Goal: Use online tool/utility: Utilize a website feature to perform a specific function

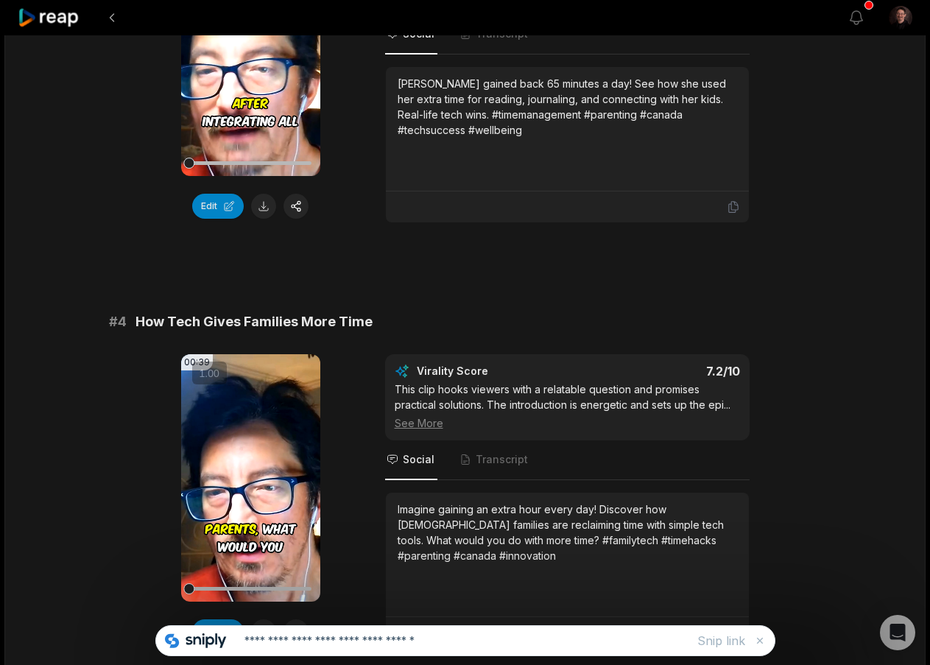
scroll to position [914, 0]
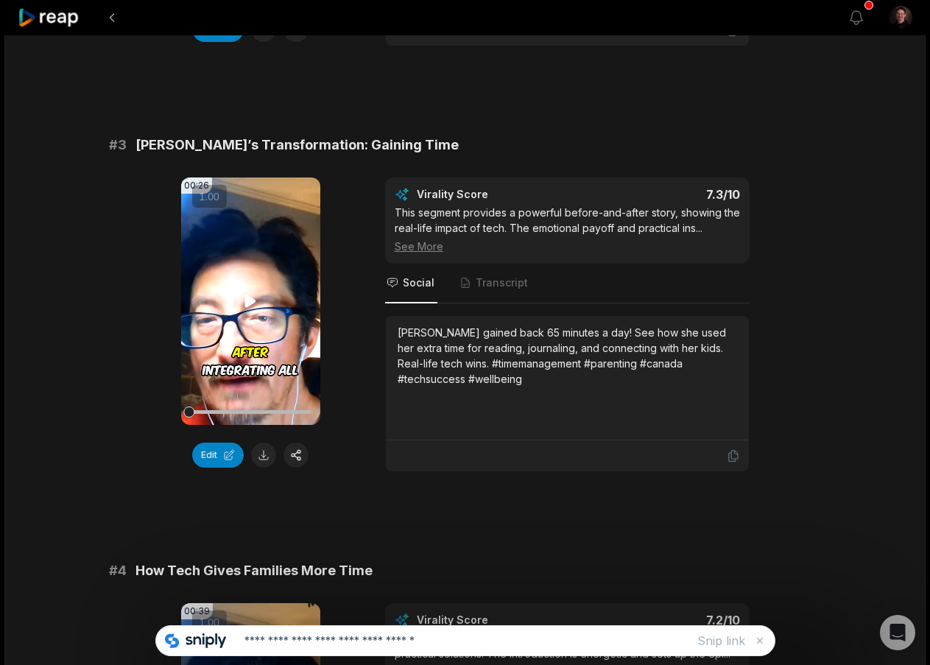
click at [256, 305] on icon at bounding box center [251, 301] width 18 height 18
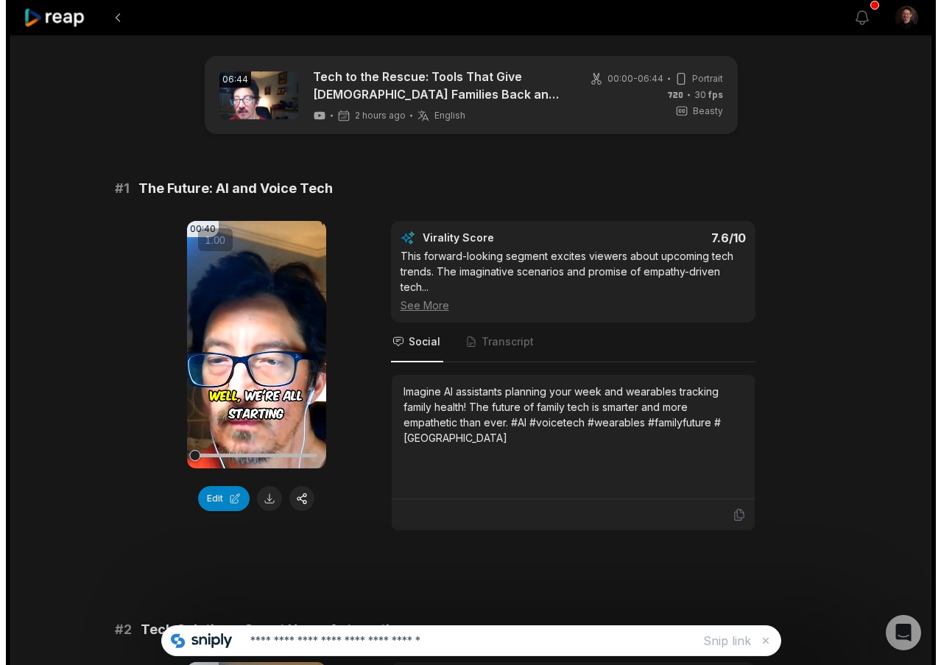
scroll to position [0, 0]
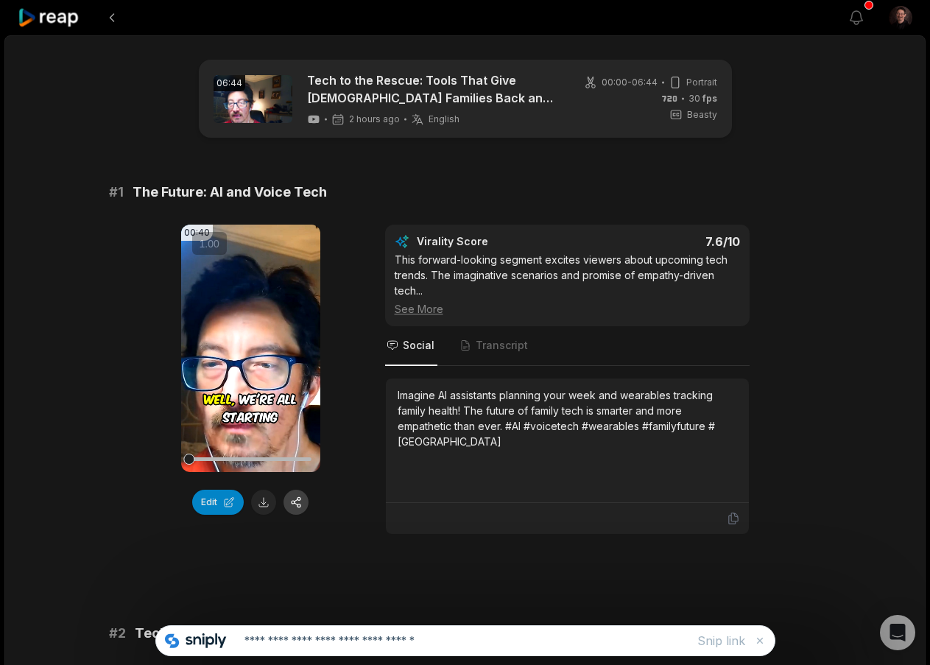
click at [298, 504] on button "button" at bounding box center [296, 502] width 25 height 25
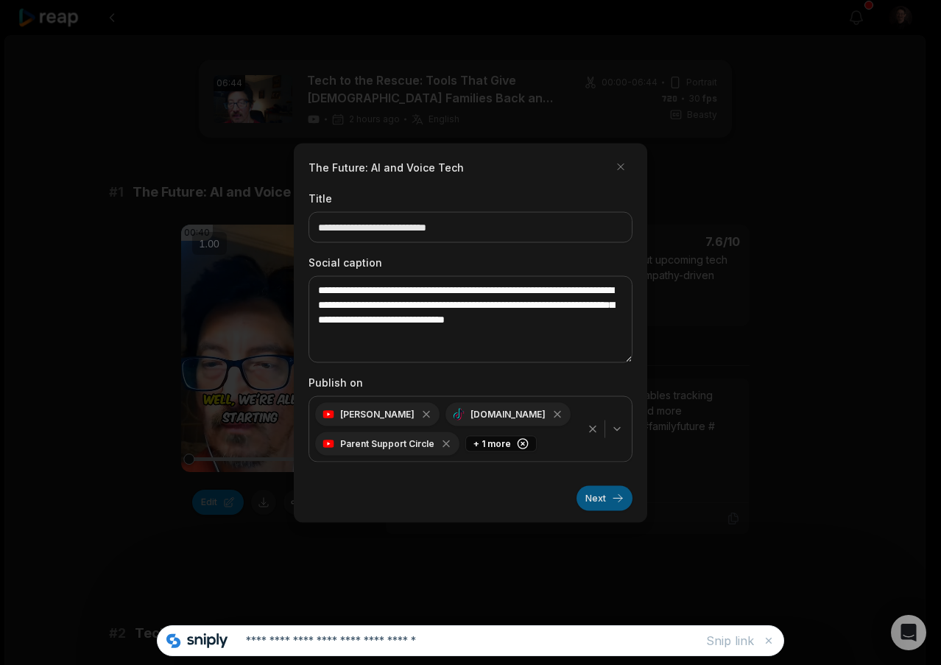
click at [592, 496] on button "Next" at bounding box center [605, 497] width 56 height 25
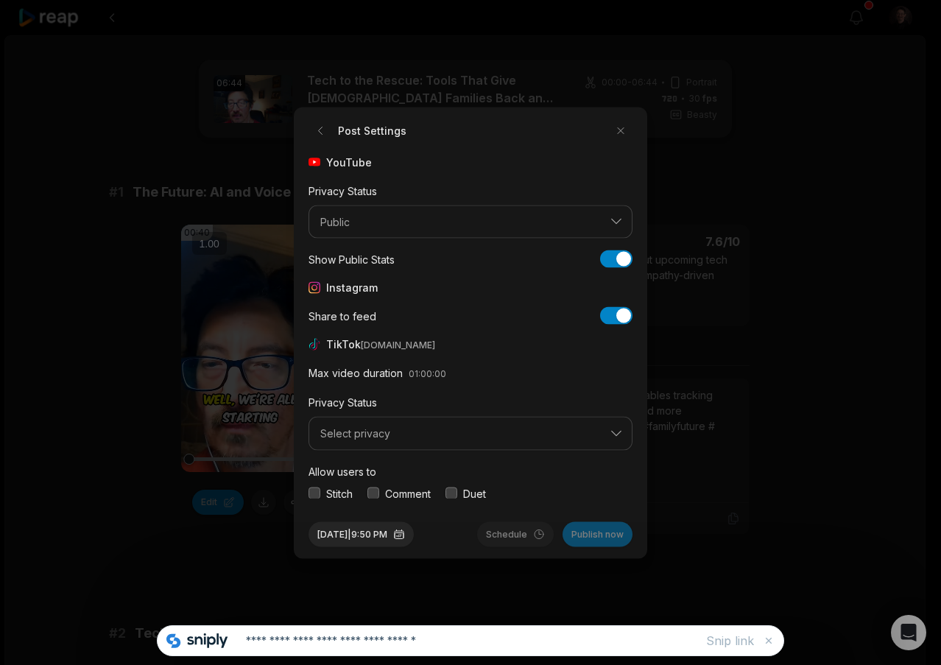
click at [318, 493] on button "button" at bounding box center [315, 494] width 12 height 12
click at [371, 496] on button "button" at bounding box center [374, 494] width 12 height 12
click at [452, 496] on button "button" at bounding box center [452, 494] width 12 height 12
click at [581, 435] on span "Select privacy" at bounding box center [460, 433] width 280 height 13
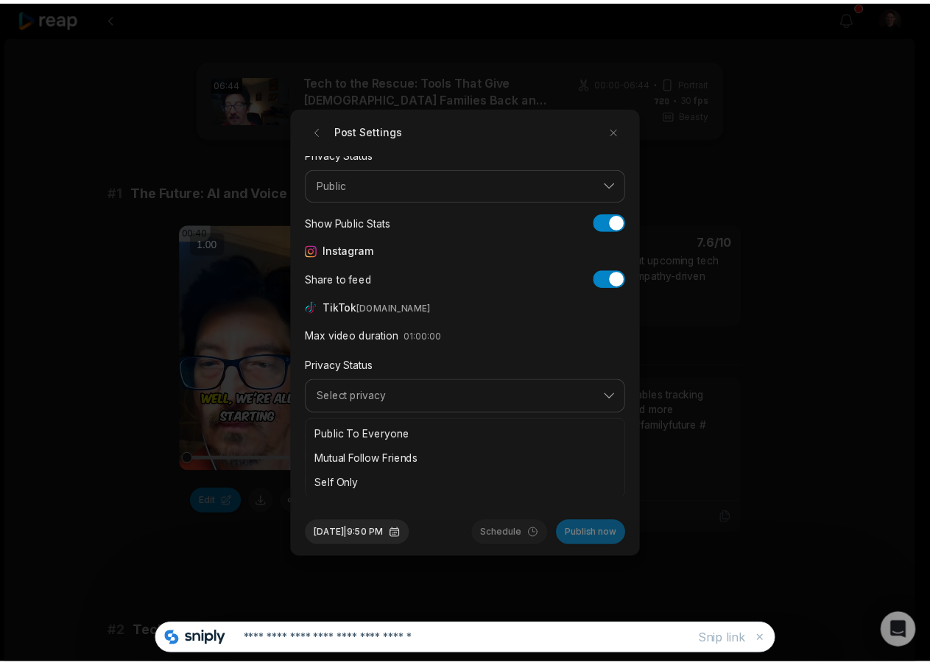
scroll to position [55, 0]
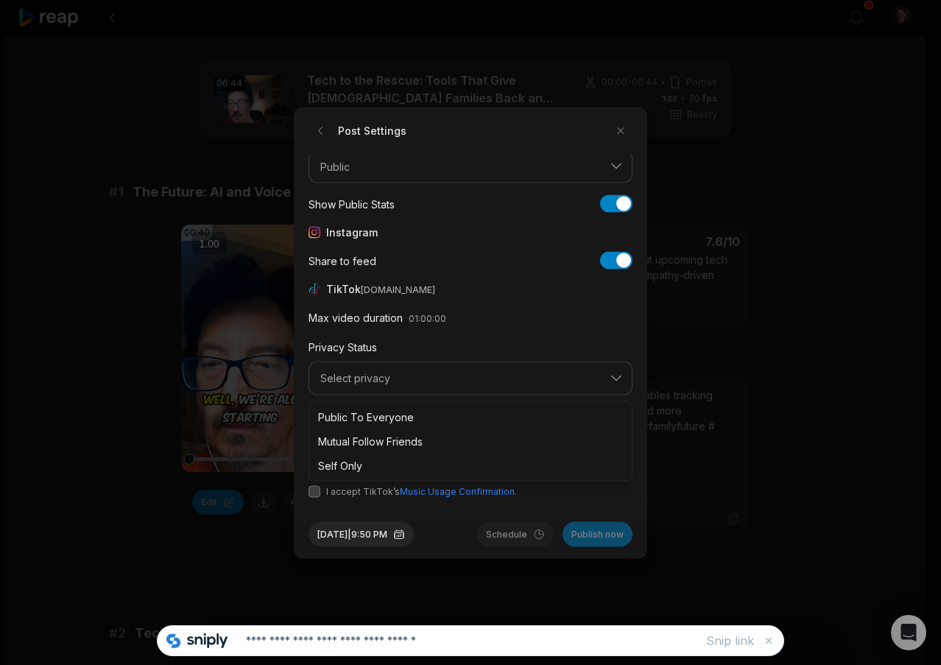
click at [323, 491] on span "I accept TikTok’s Music Usage Confirmation." at bounding box center [471, 491] width 324 height 13
click at [315, 490] on button "button" at bounding box center [315, 491] width 12 height 12
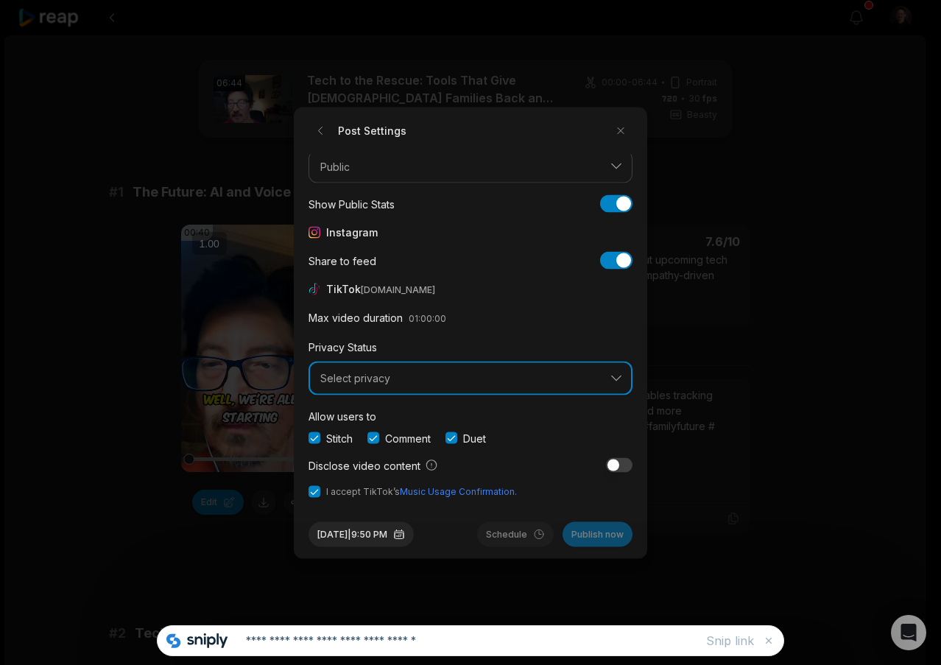
click at [473, 386] on button "Select privacy" at bounding box center [471, 379] width 324 height 34
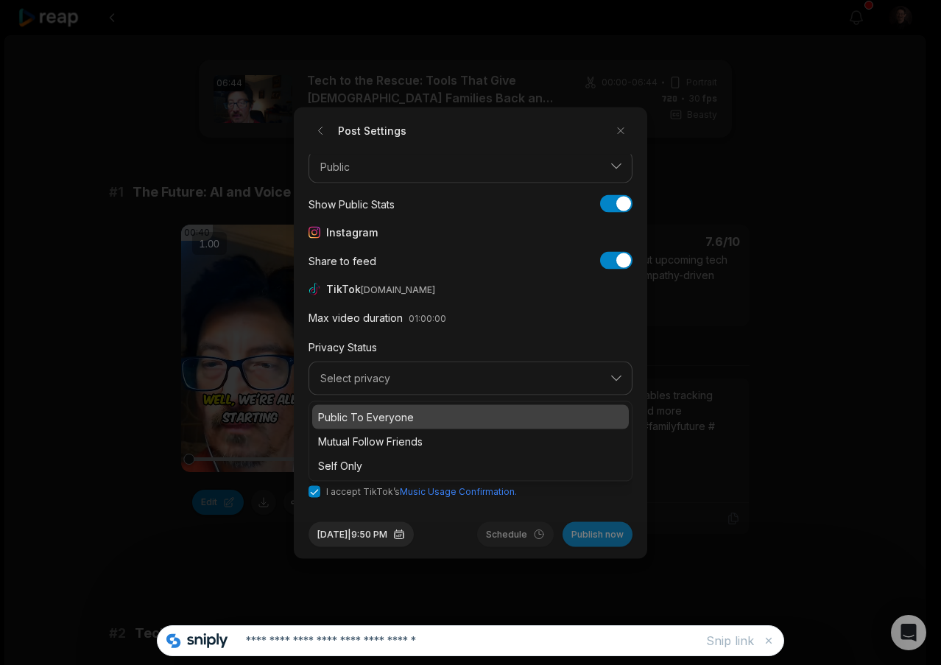
click at [441, 412] on p "Public To Everyone" at bounding box center [470, 416] width 305 height 15
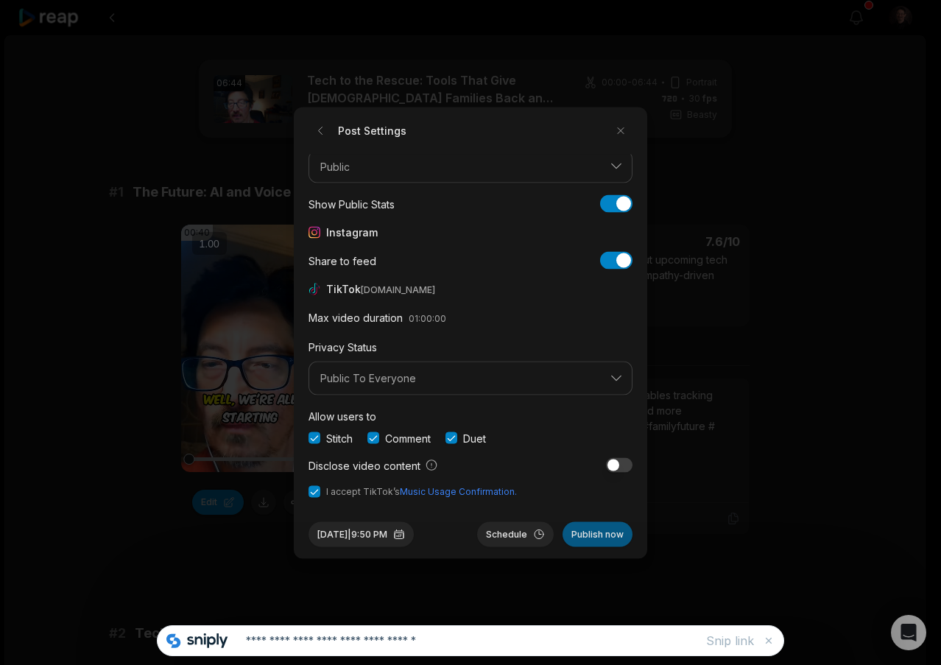
click at [612, 539] on button "Publish now" at bounding box center [598, 534] width 70 height 25
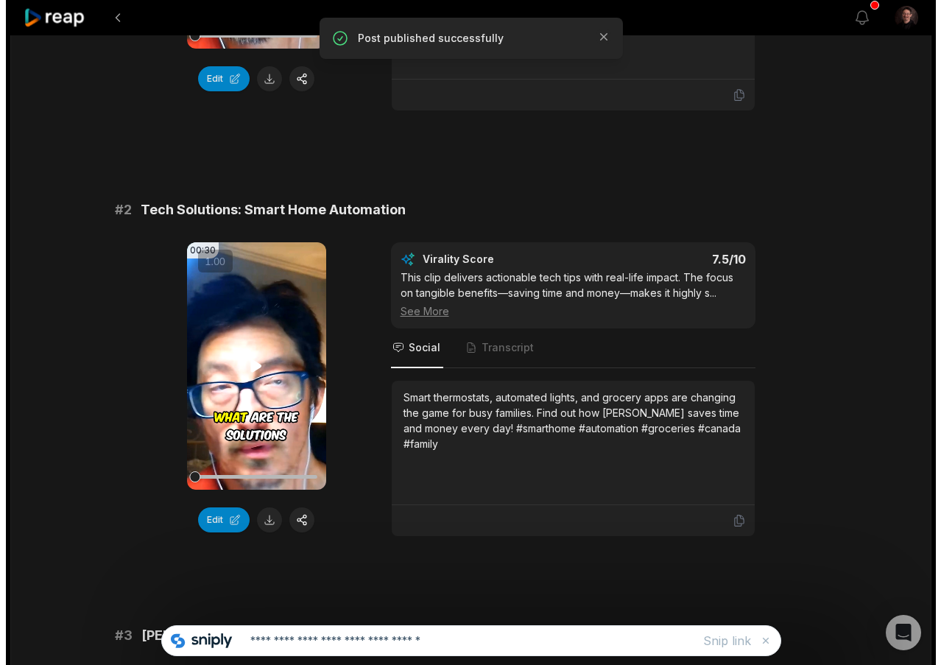
scroll to position [442, 0]
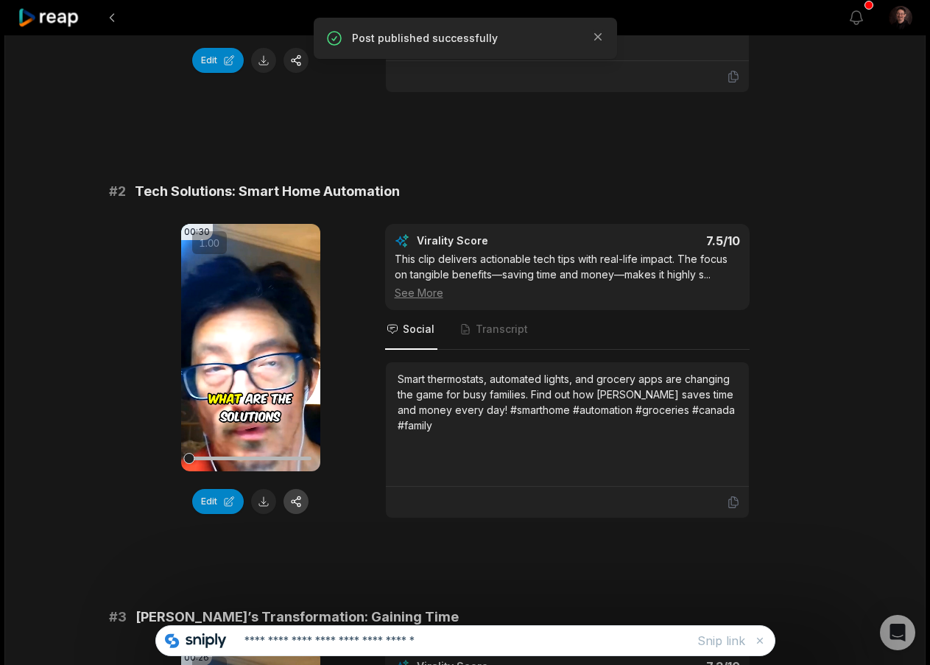
click at [286, 499] on button "button" at bounding box center [296, 501] width 25 height 25
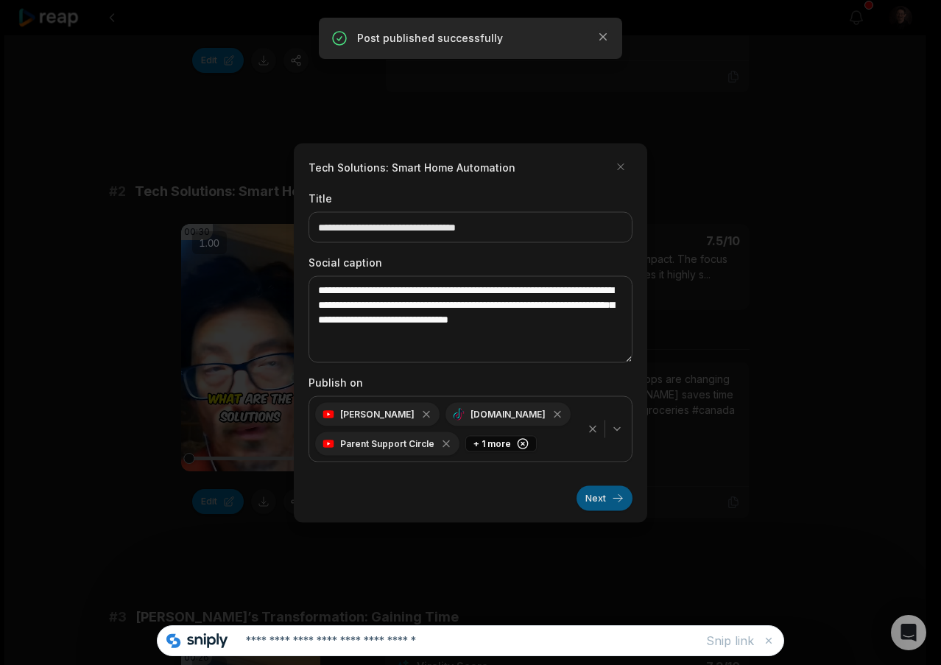
click at [598, 505] on button "Next" at bounding box center [605, 497] width 56 height 25
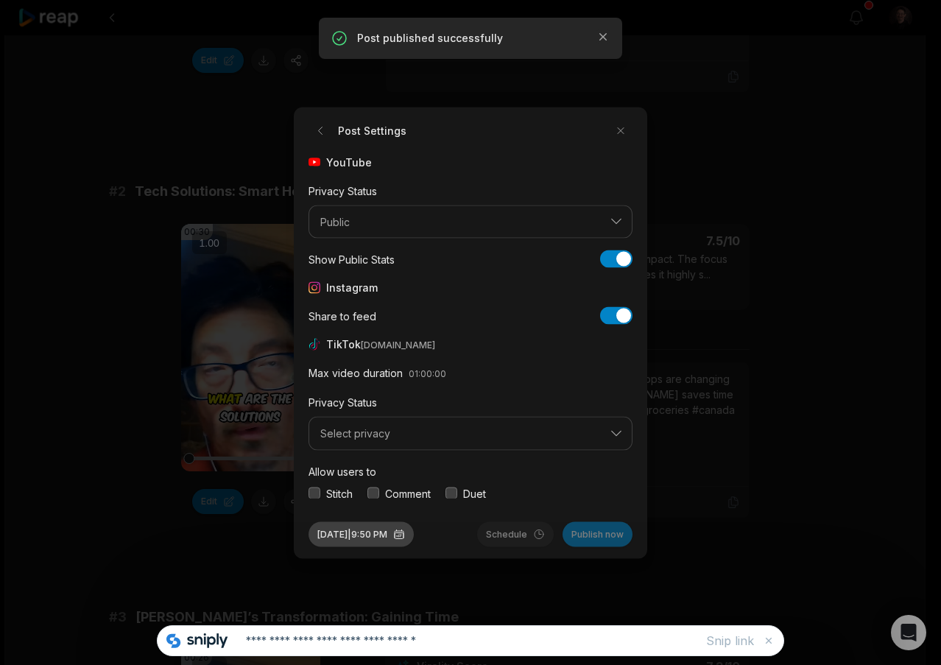
click at [407, 527] on button "[DATE] 9:50 PM" at bounding box center [361, 534] width 105 height 25
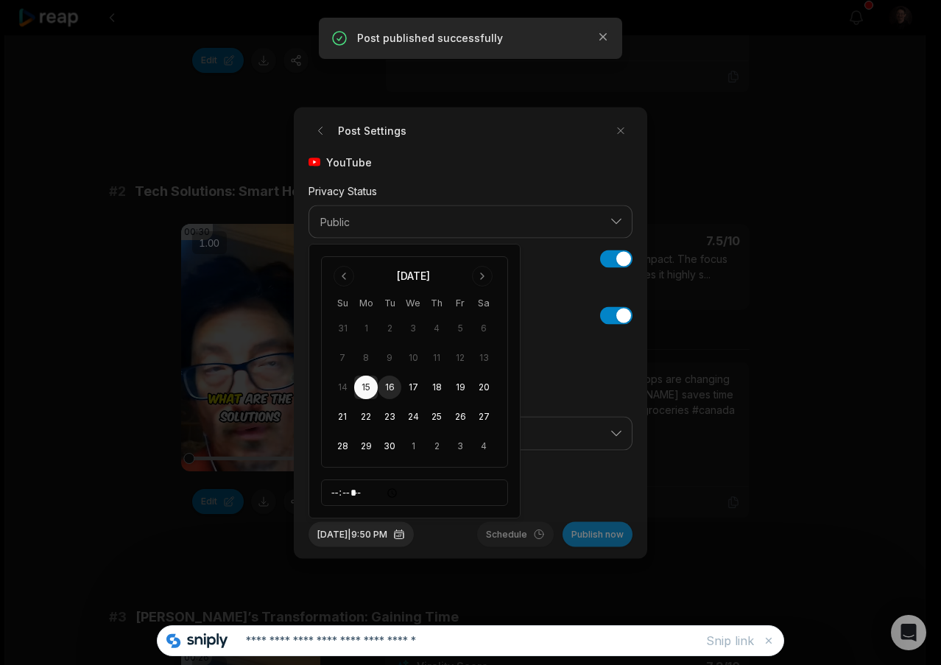
click at [390, 389] on button "16" at bounding box center [390, 388] width 24 height 24
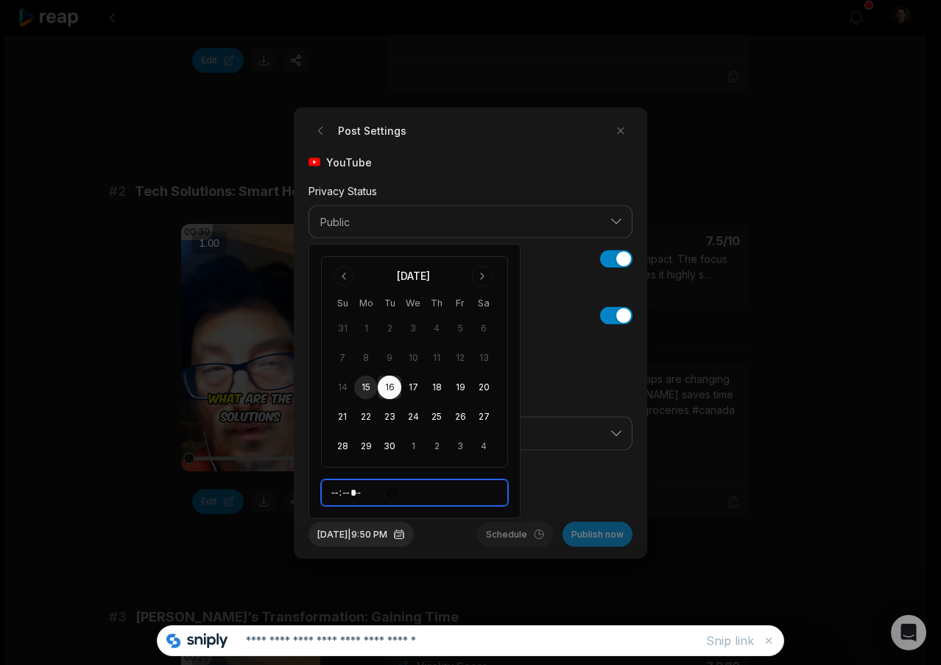
click at [357, 491] on input "*****" at bounding box center [414, 493] width 187 height 27
type input "*****"
click at [568, 469] on div "Allow users to Stitch Comment Duet" at bounding box center [471, 481] width 324 height 39
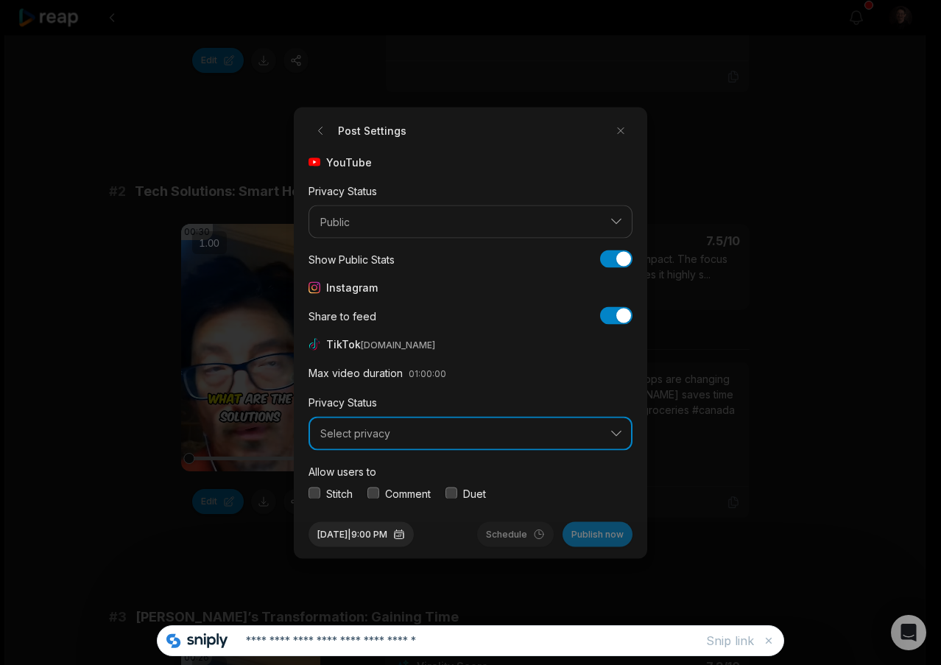
click at [444, 436] on span "Select privacy" at bounding box center [460, 433] width 280 height 13
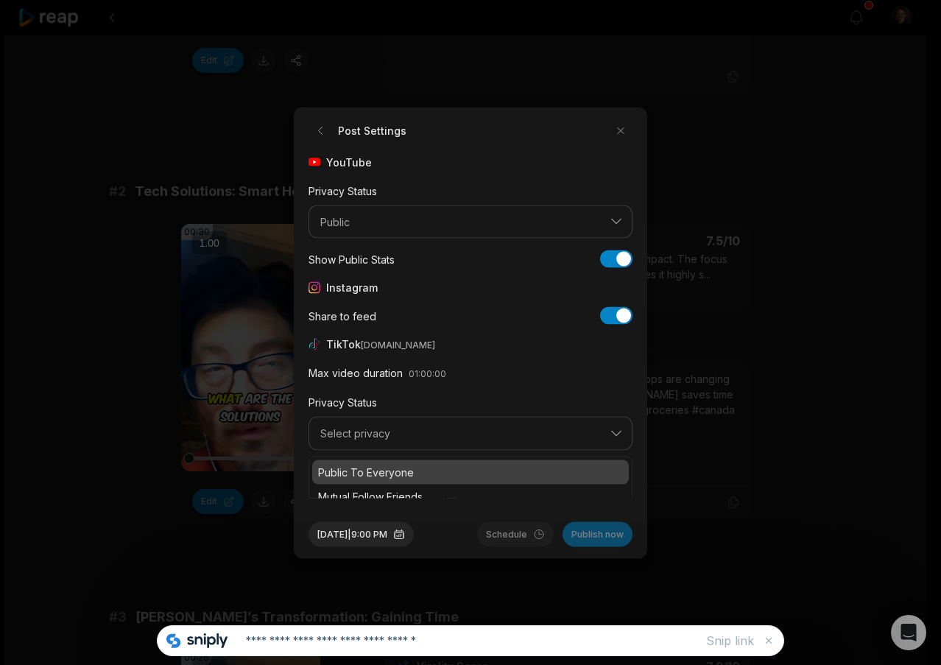
click at [407, 466] on p "Public To Everyone" at bounding box center [470, 471] width 305 height 15
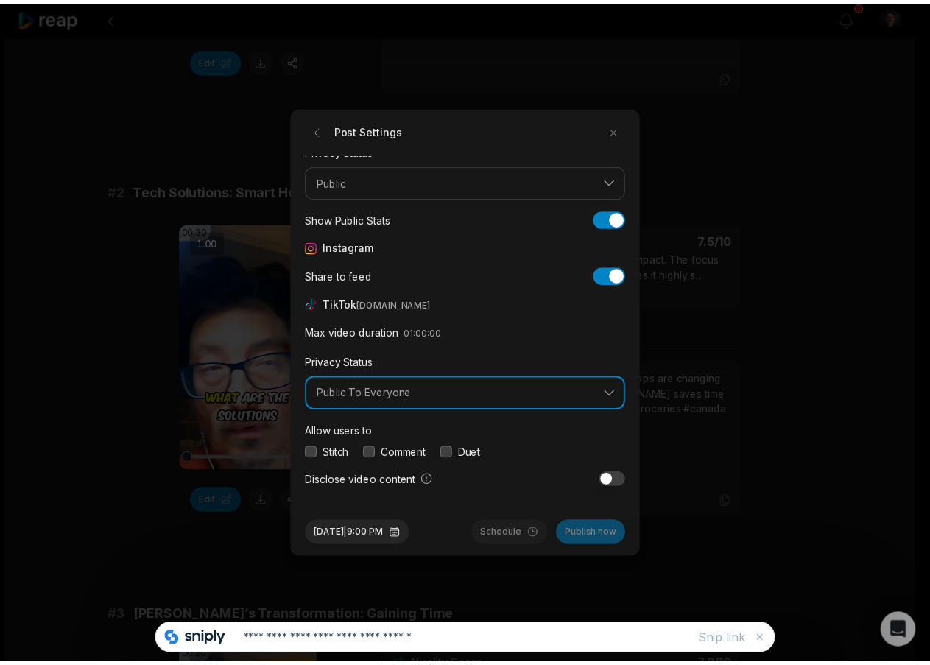
scroll to position [55, 0]
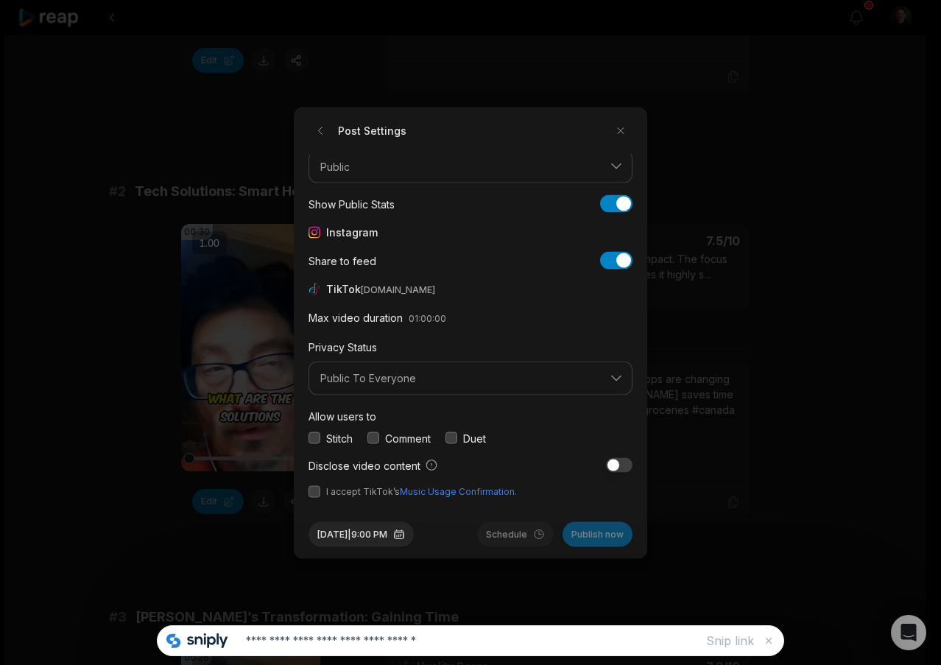
click at [315, 440] on button "button" at bounding box center [315, 438] width 12 height 12
click at [373, 440] on button "button" at bounding box center [374, 438] width 12 height 12
click at [454, 436] on button "button" at bounding box center [452, 438] width 12 height 12
click at [315, 493] on button "button" at bounding box center [315, 491] width 12 height 12
click at [489, 536] on button "Schedule" at bounding box center [515, 534] width 77 height 25
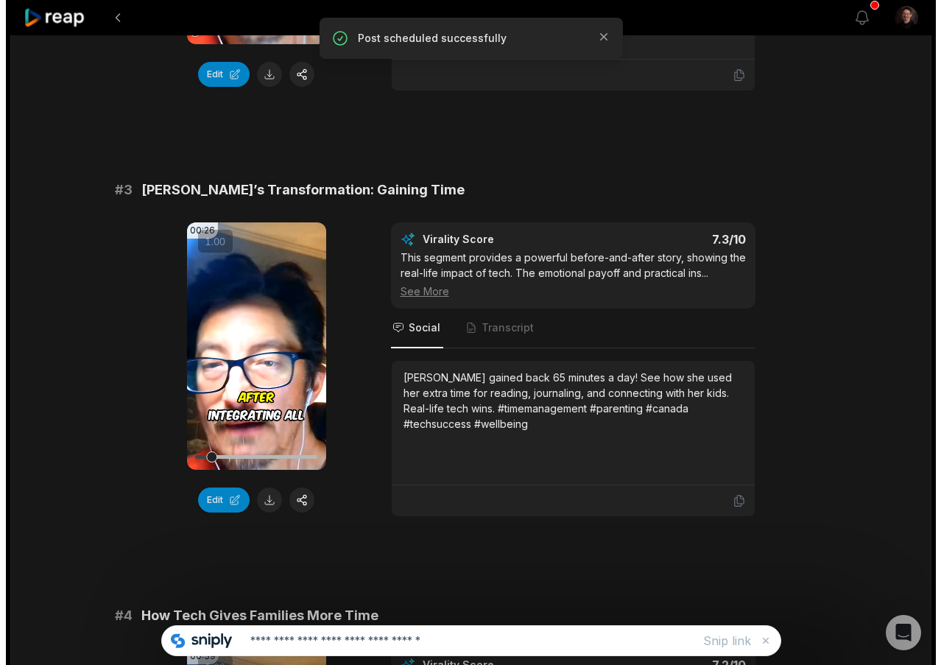
scroll to position [884, 0]
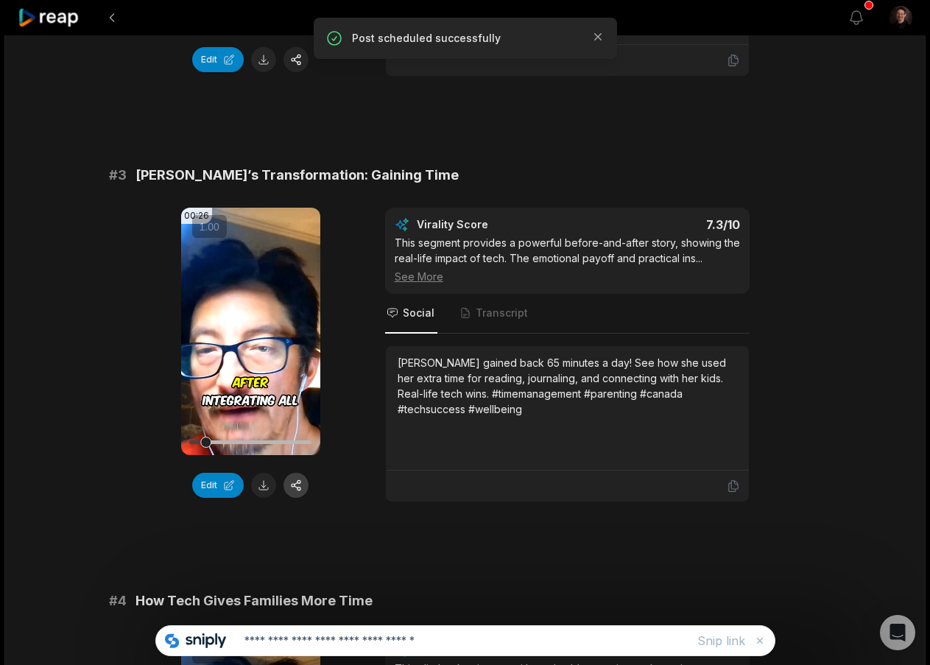
click at [294, 488] on button "button" at bounding box center [296, 485] width 25 height 25
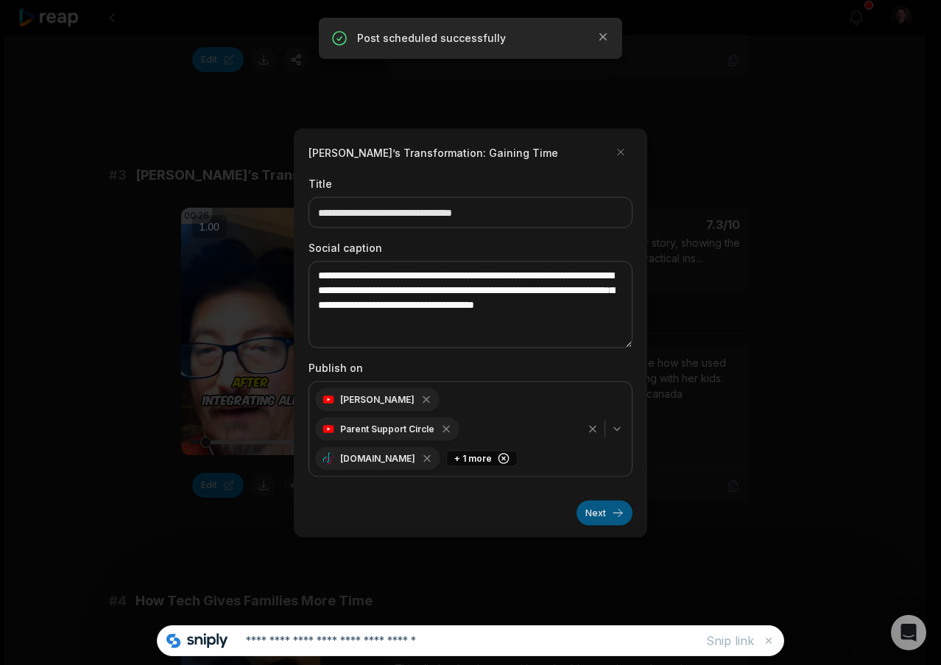
click at [589, 500] on button "Next" at bounding box center [605, 512] width 56 height 25
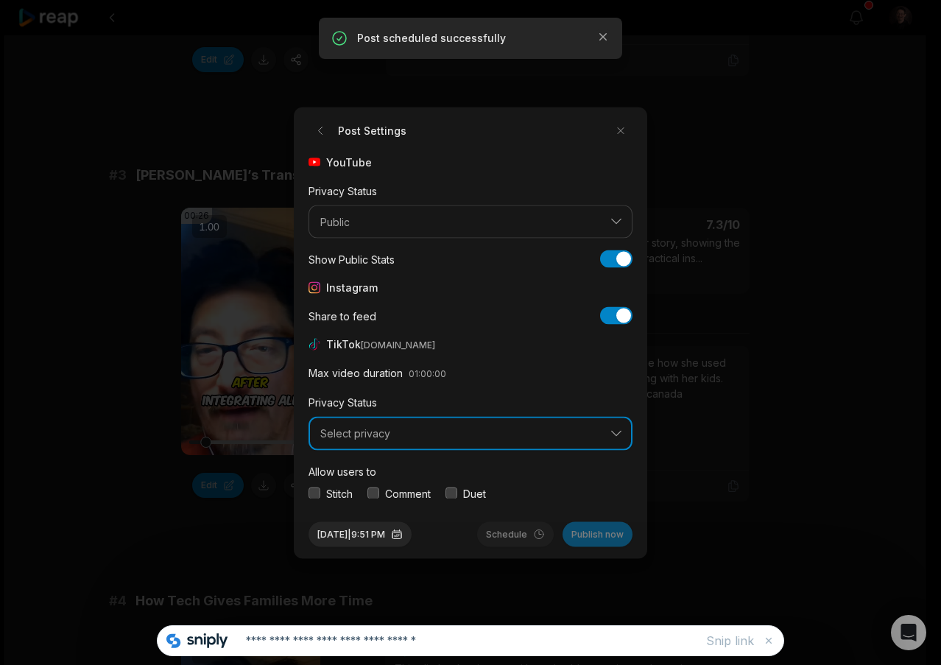
click at [422, 440] on button "Select privacy" at bounding box center [471, 434] width 324 height 34
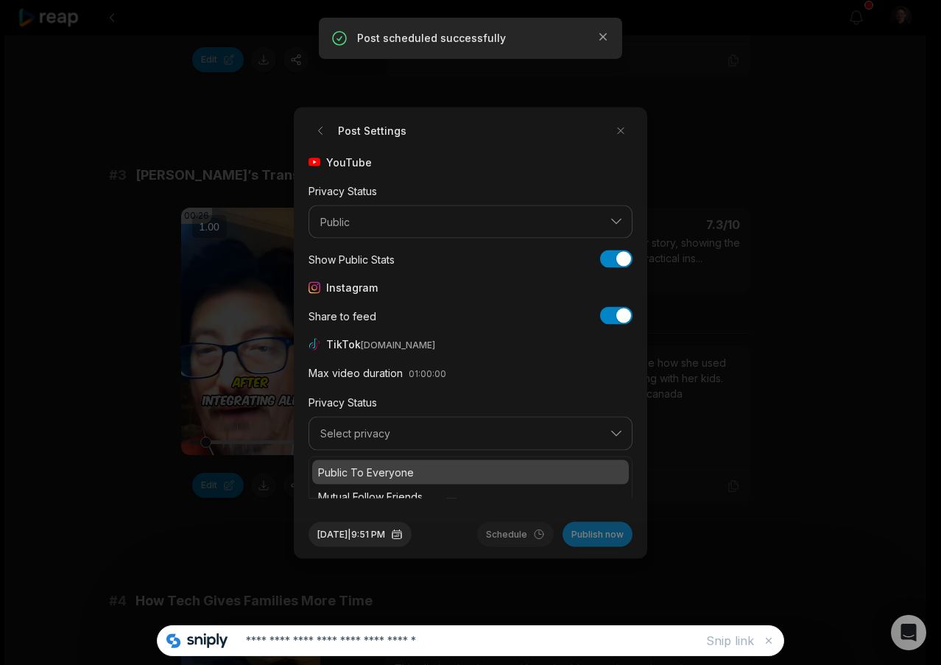
click at [398, 469] on p "Public To Everyone" at bounding box center [470, 471] width 305 height 15
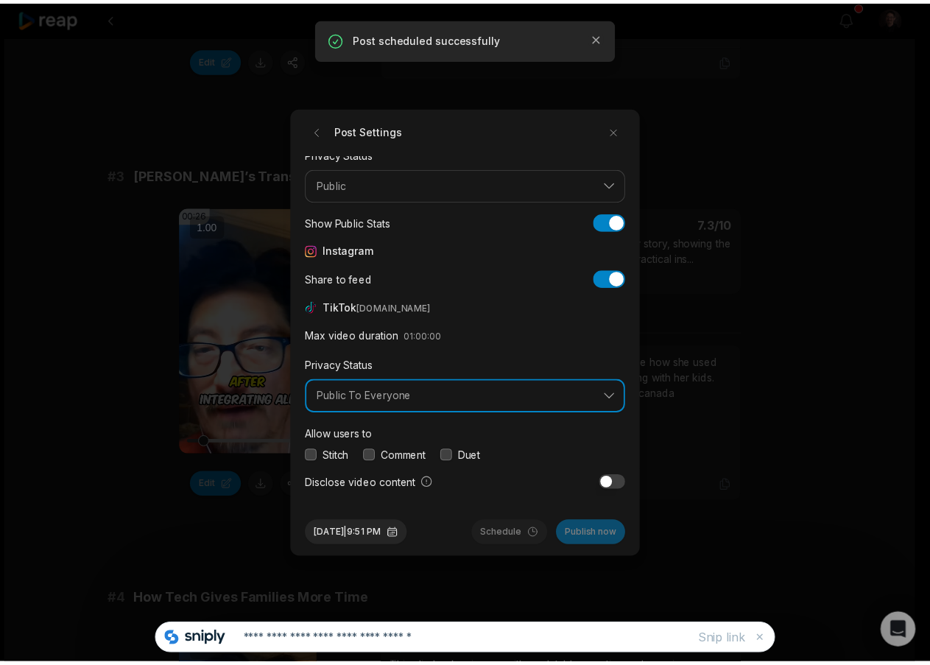
scroll to position [55, 0]
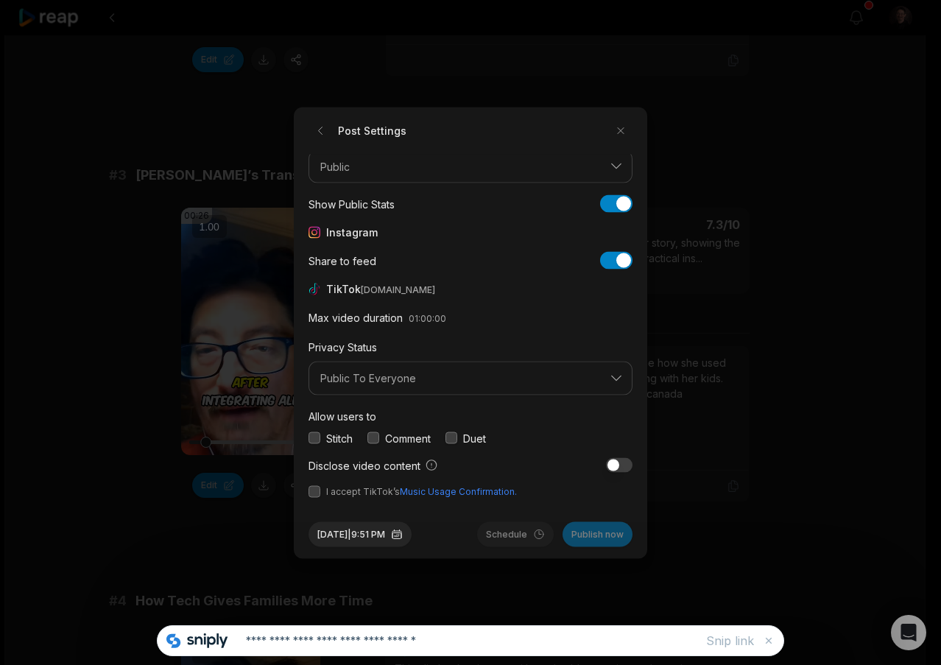
click at [314, 441] on button "button" at bounding box center [315, 438] width 12 height 12
click at [376, 438] on button "button" at bounding box center [374, 438] width 12 height 12
click at [447, 438] on div "Stitch Comment Duet" at bounding box center [471, 437] width 324 height 15
click at [451, 438] on button "button" at bounding box center [452, 438] width 12 height 12
click at [314, 494] on button "button" at bounding box center [315, 491] width 12 height 12
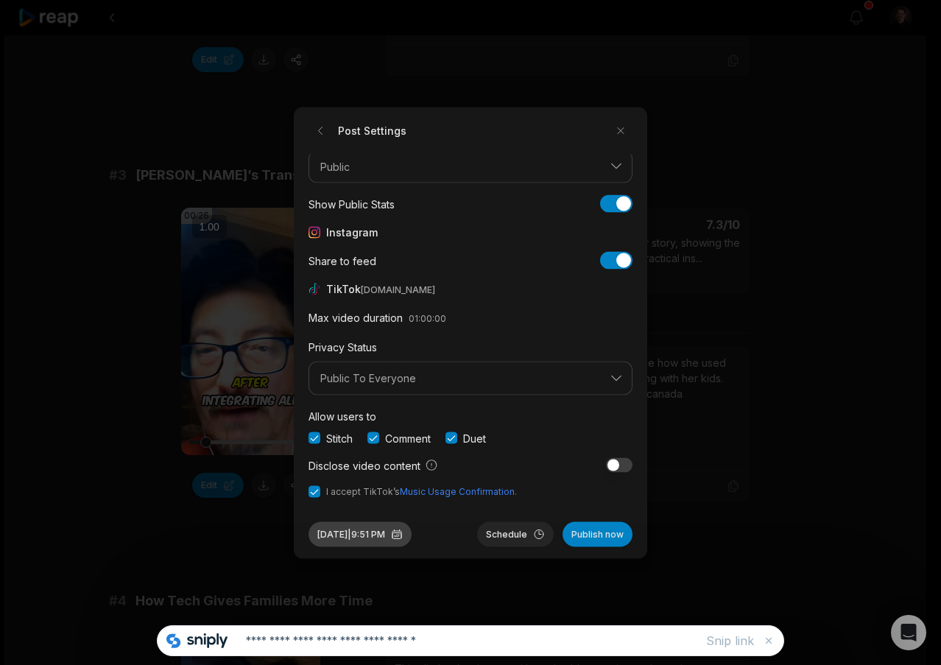
click at [370, 527] on button "[DATE] 9:51 PM" at bounding box center [360, 534] width 103 height 25
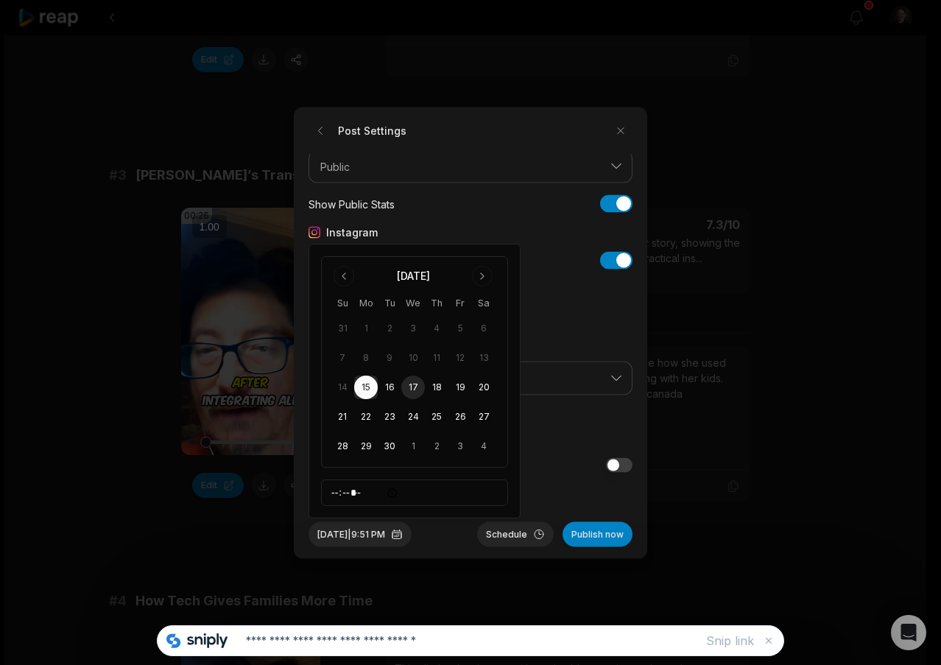
click at [413, 389] on button "17" at bounding box center [413, 388] width 24 height 24
click at [354, 493] on input "*****" at bounding box center [414, 493] width 187 height 27
type input "*****"
click at [520, 536] on button "Schedule" at bounding box center [515, 534] width 77 height 25
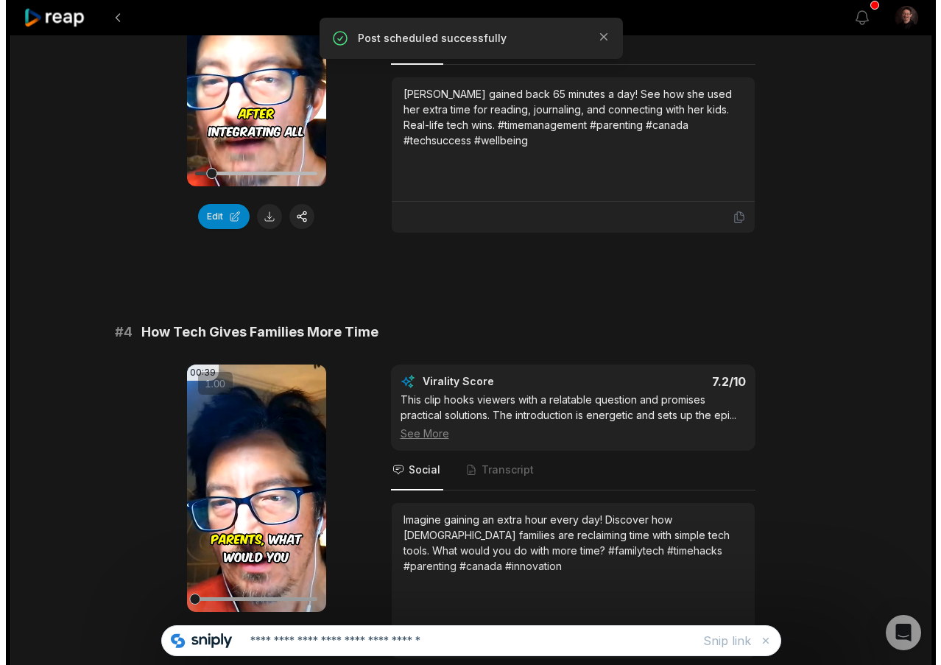
scroll to position [1252, 0]
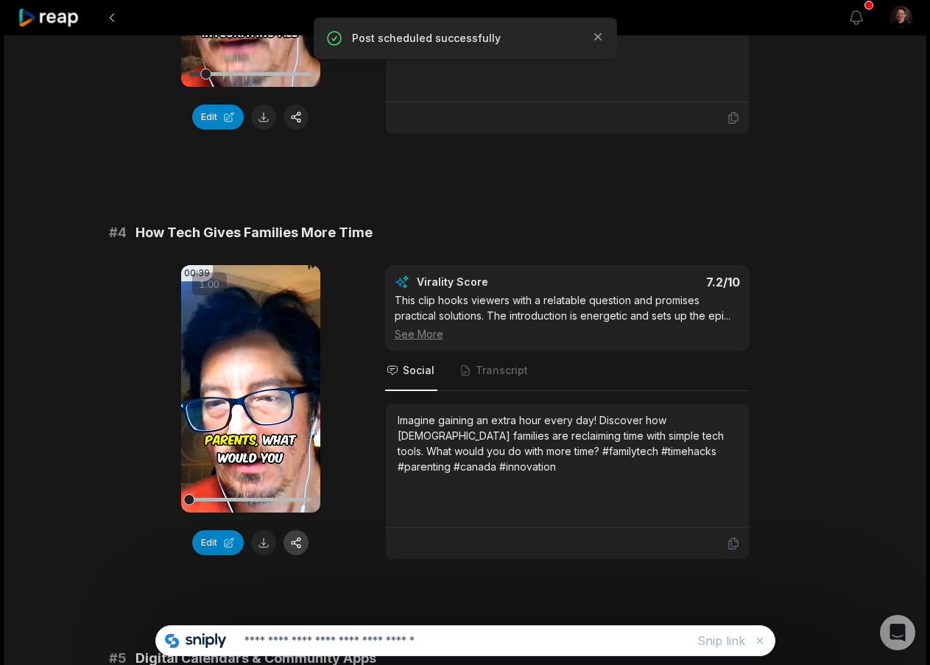
click at [293, 546] on button "button" at bounding box center [296, 542] width 25 height 25
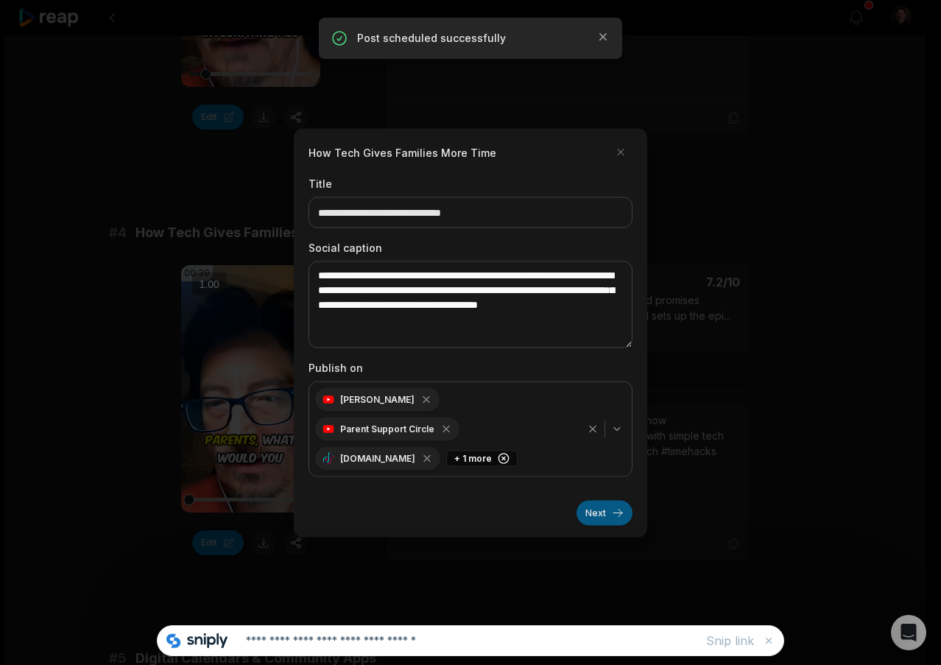
click at [606, 501] on button "Next" at bounding box center [605, 512] width 56 height 25
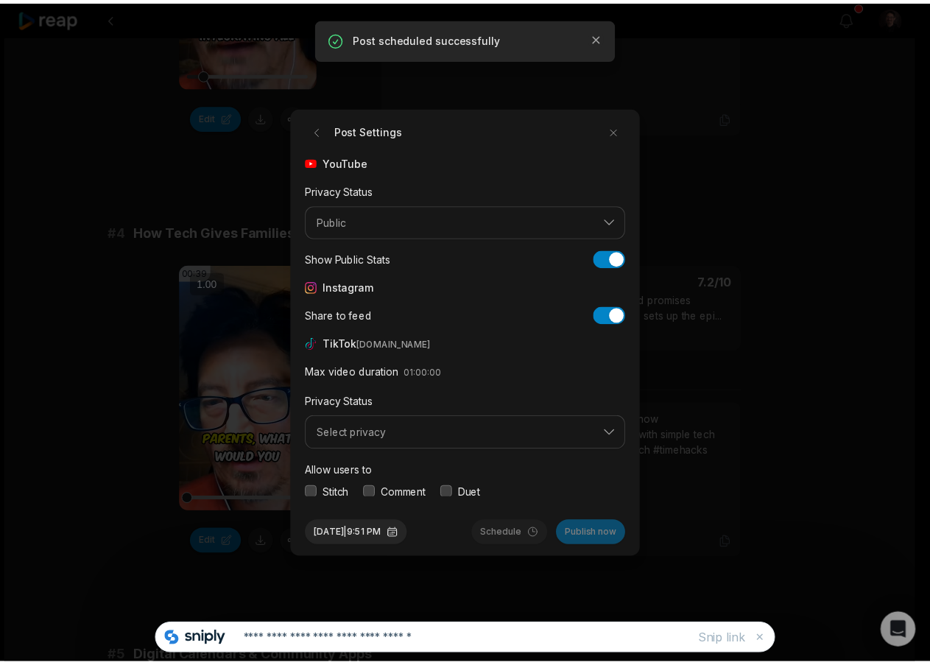
scroll to position [55, 0]
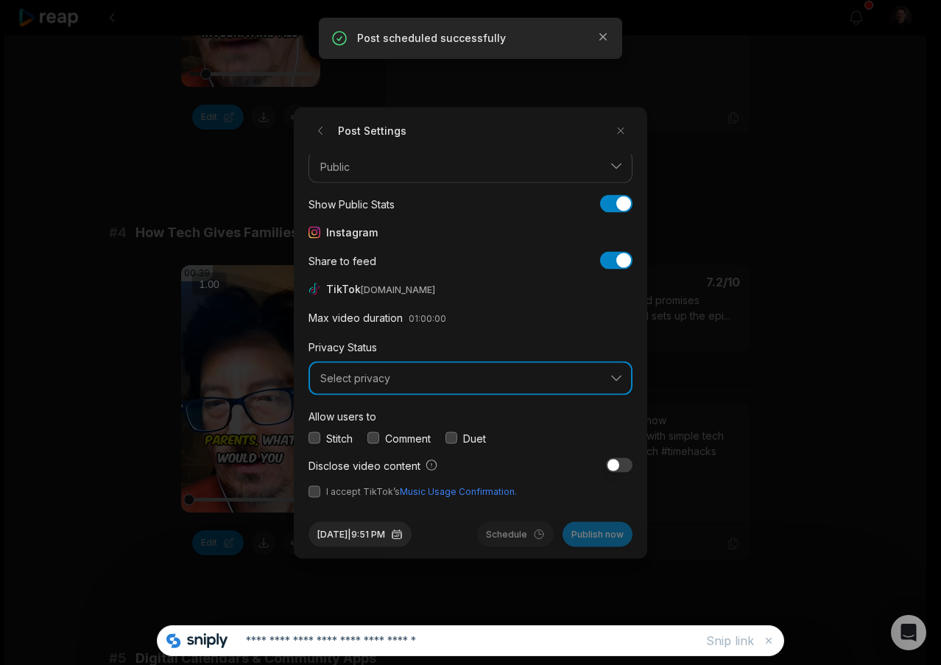
click at [567, 383] on span "Select privacy" at bounding box center [460, 378] width 280 height 13
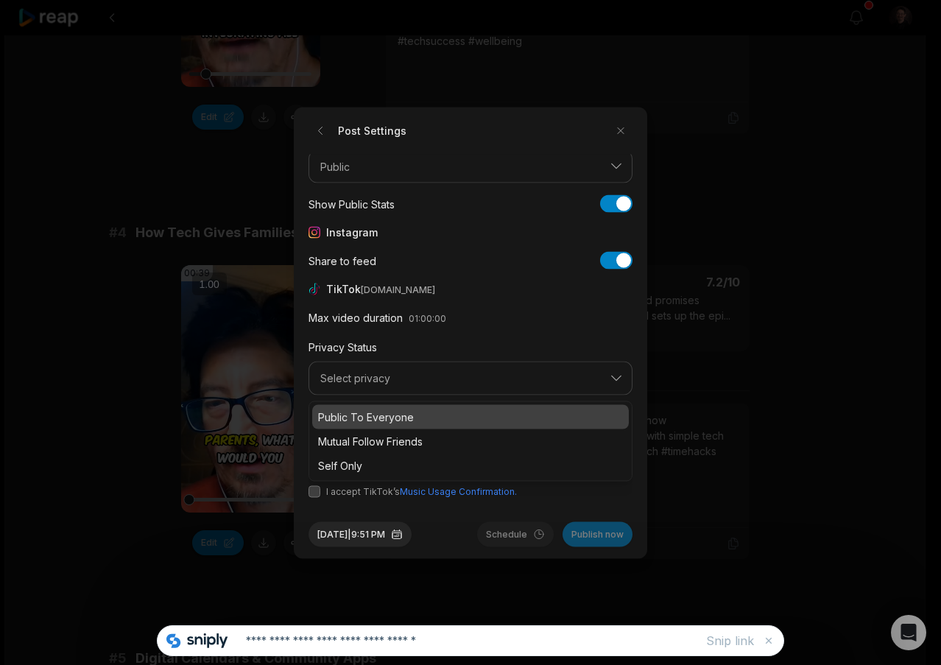
click at [398, 418] on p "Public To Everyone" at bounding box center [470, 416] width 305 height 15
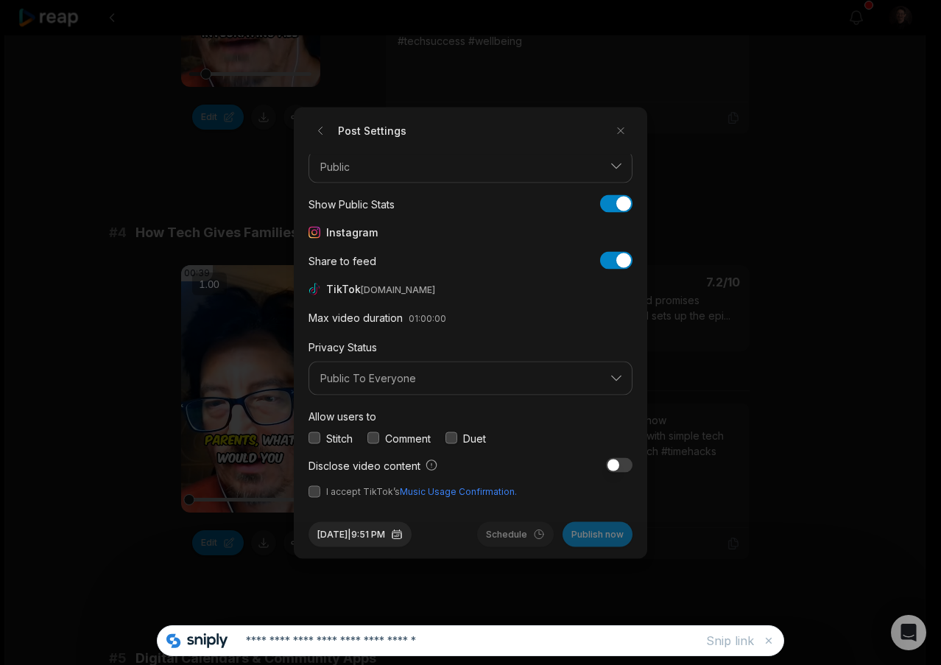
click at [311, 436] on button "button" at bounding box center [315, 438] width 12 height 12
click at [379, 438] on button "button" at bounding box center [374, 438] width 12 height 12
click at [457, 437] on button "button" at bounding box center [452, 438] width 12 height 12
click at [317, 493] on button "button" at bounding box center [315, 491] width 12 height 12
click at [368, 536] on button "[DATE] 9:51 PM" at bounding box center [360, 534] width 103 height 25
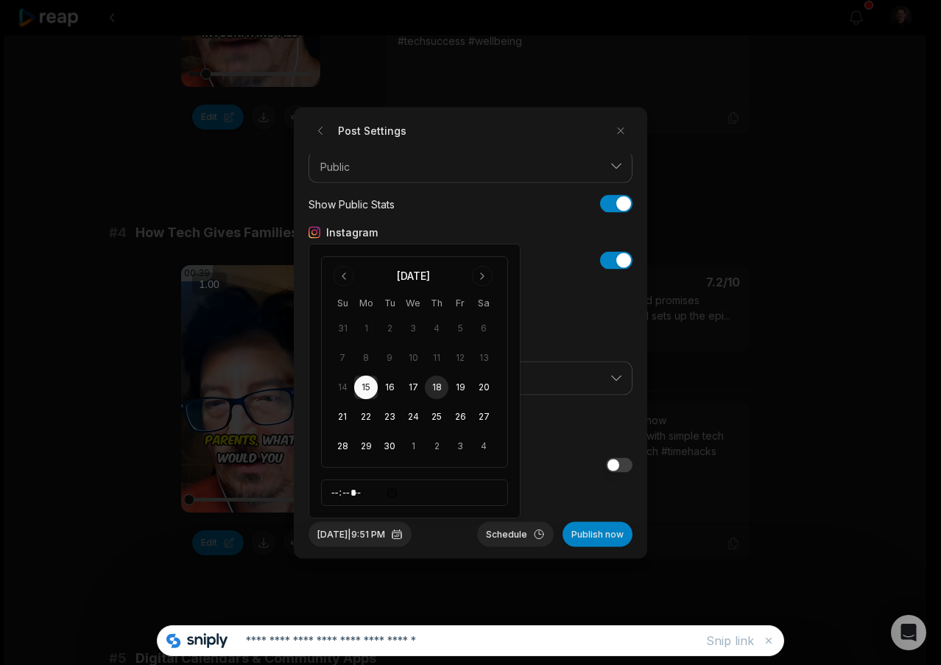
click at [435, 390] on button "18" at bounding box center [437, 388] width 24 height 24
click at [388, 535] on button "[DATE] 9:51 PM" at bounding box center [360, 534] width 103 height 25
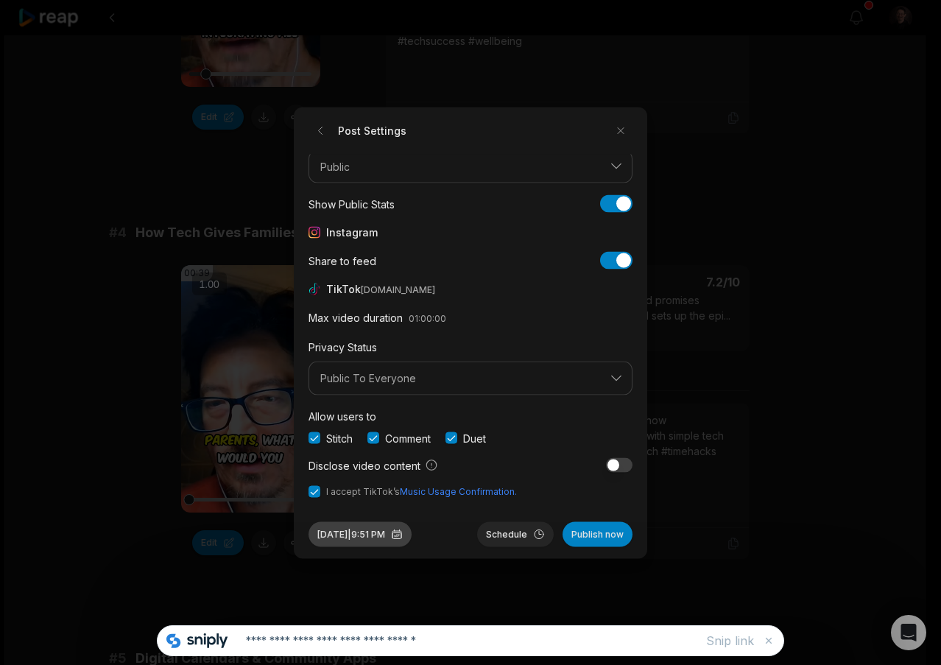
click at [397, 526] on button "[DATE] 9:51 PM" at bounding box center [360, 534] width 103 height 25
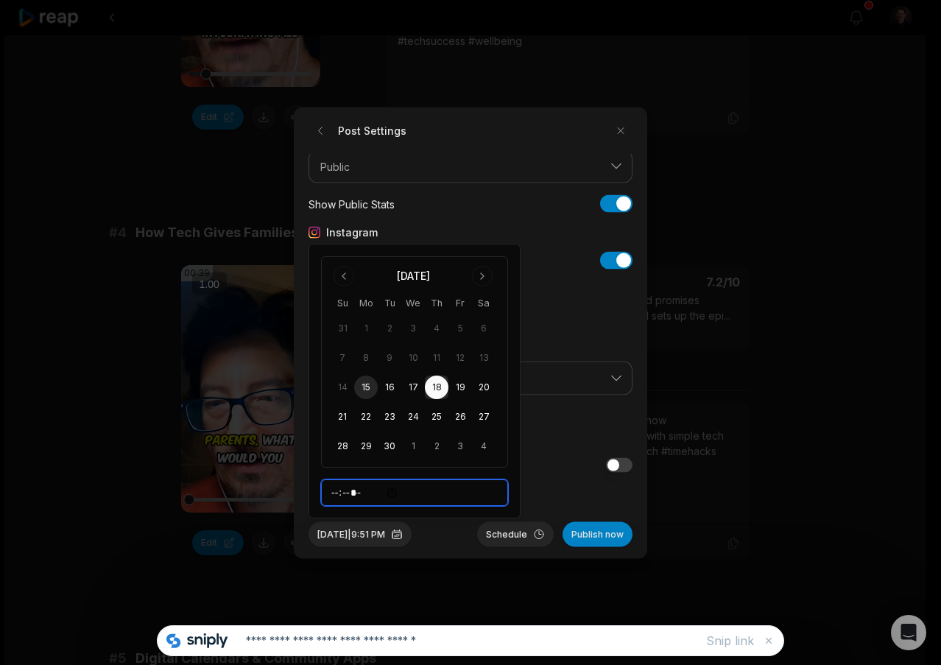
click at [399, 491] on input "*****" at bounding box center [414, 493] width 187 height 27
type input "*****"
click at [521, 528] on button "Schedule" at bounding box center [515, 534] width 77 height 25
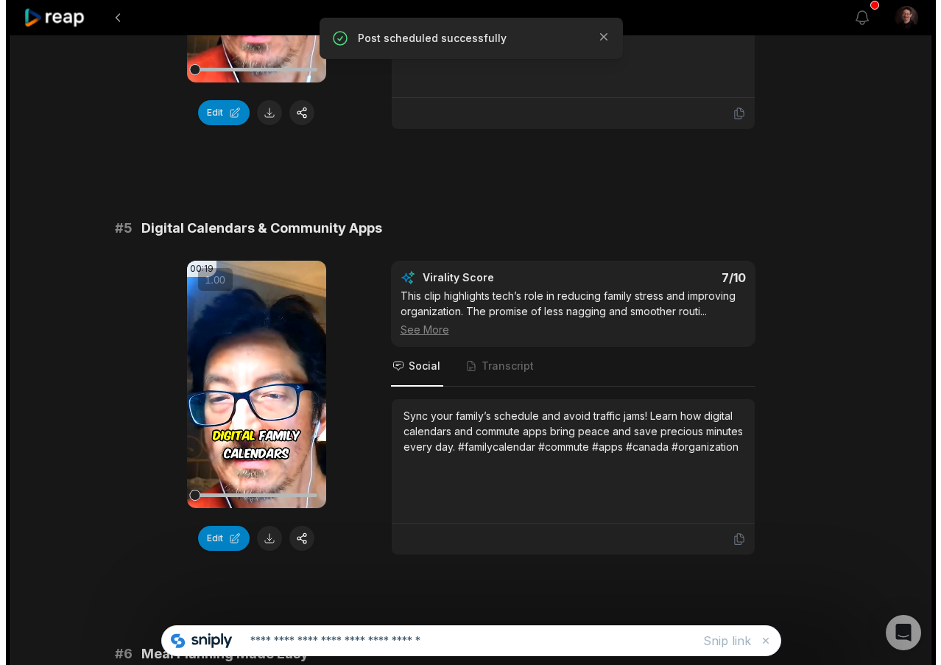
scroll to position [1768, 0]
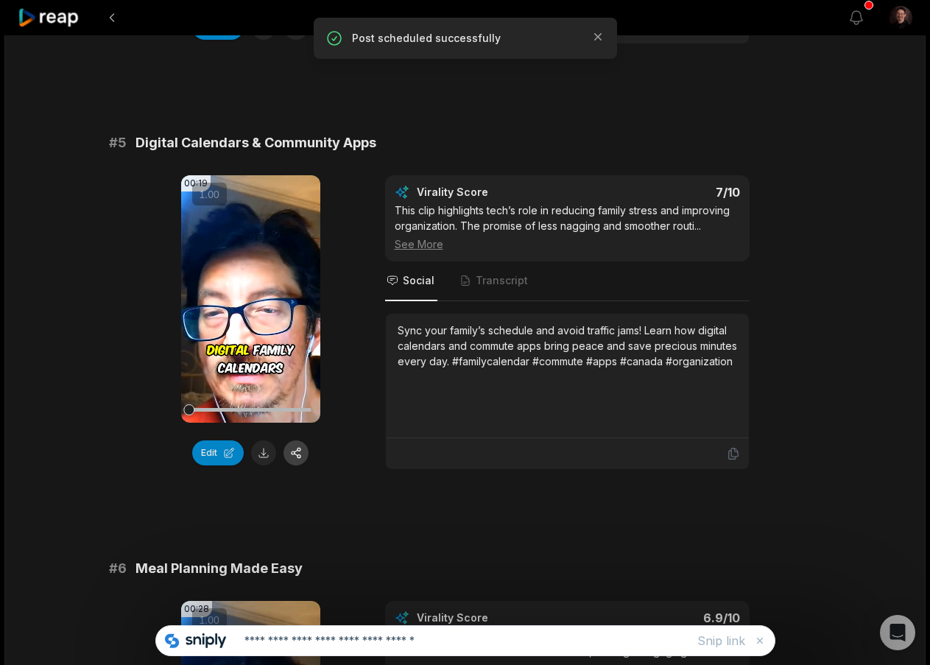
click at [299, 459] on button "button" at bounding box center [296, 453] width 25 height 25
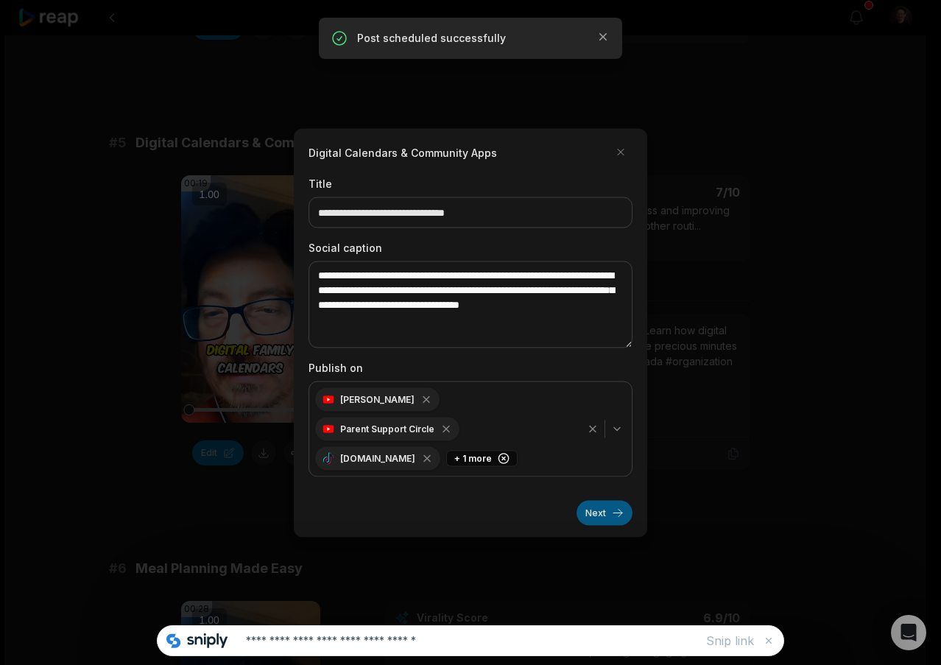
click at [591, 500] on button "Next" at bounding box center [605, 512] width 56 height 25
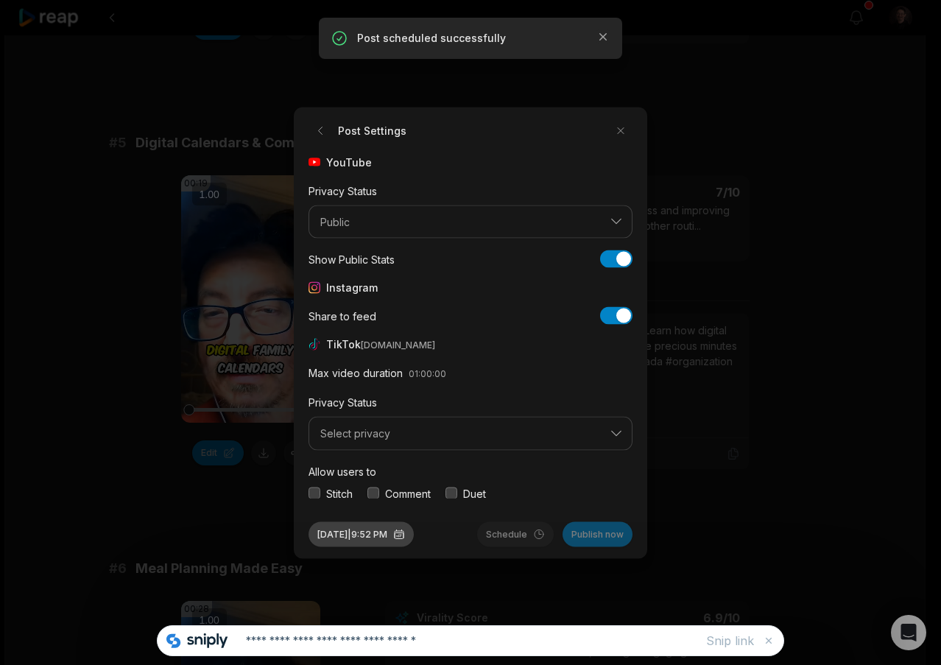
click at [385, 527] on button "[DATE] 9:52 PM" at bounding box center [361, 534] width 105 height 25
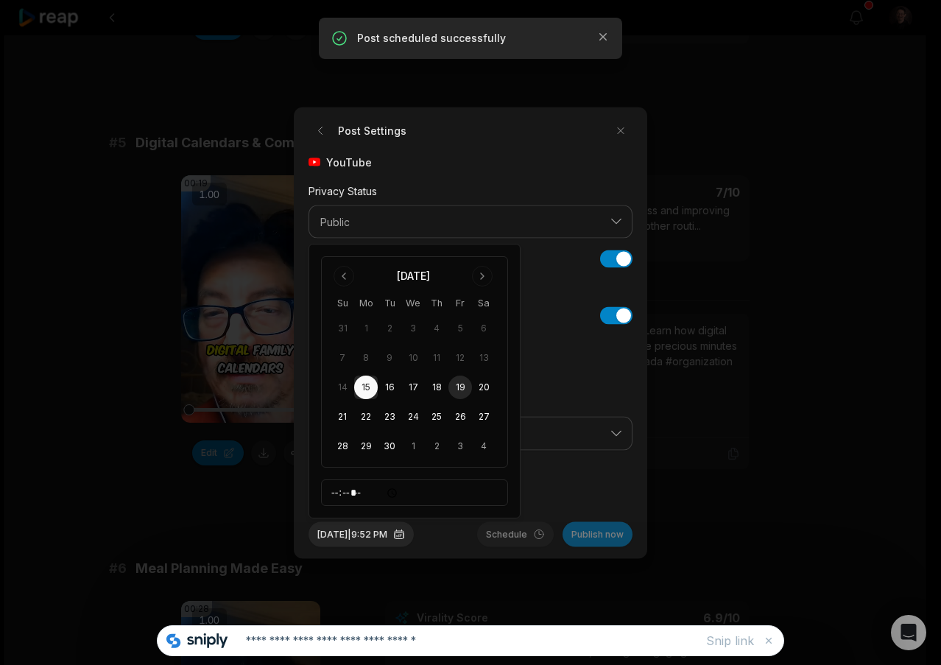
click at [465, 389] on button "19" at bounding box center [461, 388] width 24 height 24
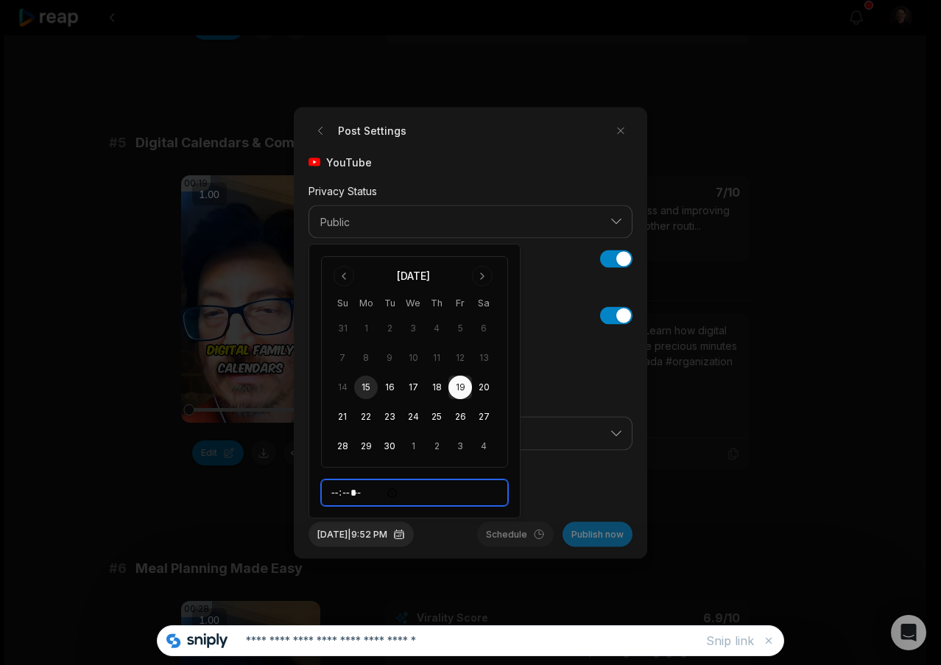
click at [357, 492] on input "*****" at bounding box center [414, 493] width 187 height 27
type input "*****"
click at [536, 477] on div "Allow users to Stitch Comment Duet" at bounding box center [471, 481] width 324 height 39
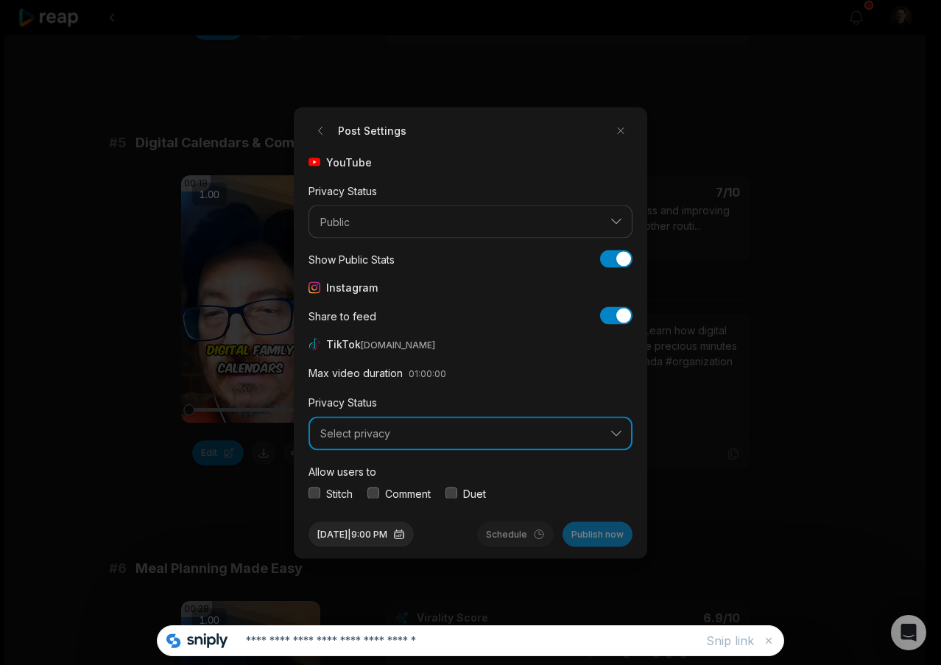
click at [397, 427] on span "Select privacy" at bounding box center [460, 433] width 280 height 13
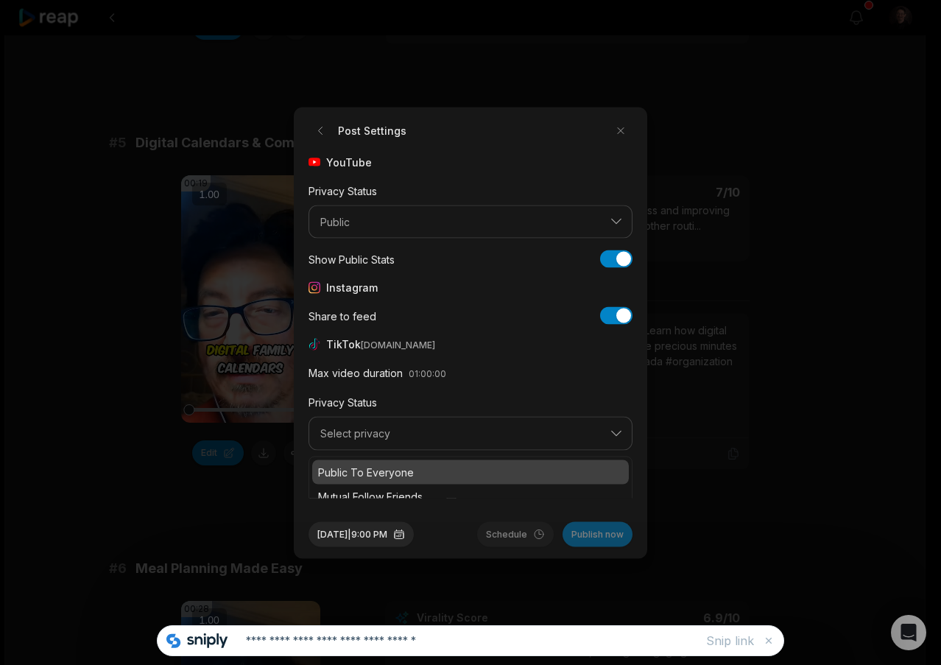
click at [378, 473] on p "Public To Everyone" at bounding box center [470, 471] width 305 height 15
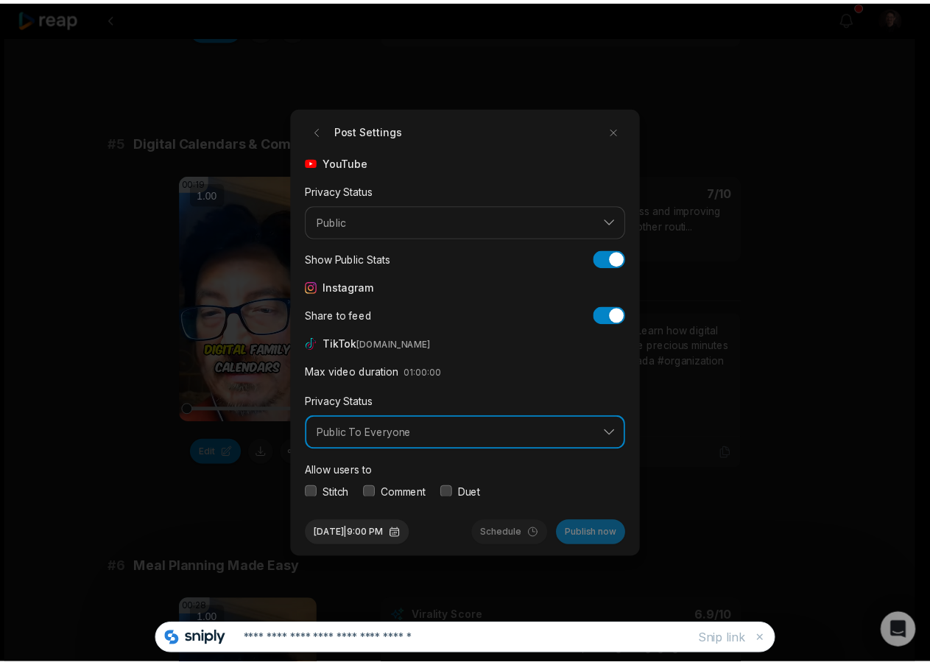
scroll to position [55, 0]
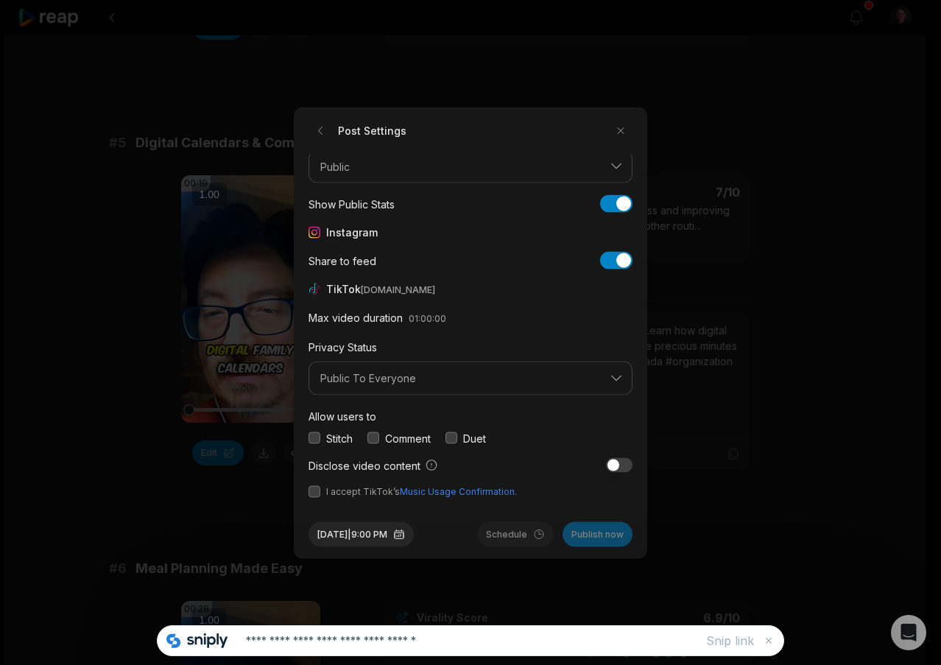
click at [308, 438] on div "Post Settings YouTube Privacy Status Public Show Public Stats Show Public Stats…" at bounding box center [471, 333] width 354 height 452
click at [315, 438] on button "button" at bounding box center [315, 438] width 12 height 12
click at [375, 435] on button "button" at bounding box center [374, 438] width 12 height 12
click at [448, 438] on button "button" at bounding box center [452, 438] width 12 height 12
click at [319, 487] on button "button" at bounding box center [315, 491] width 12 height 12
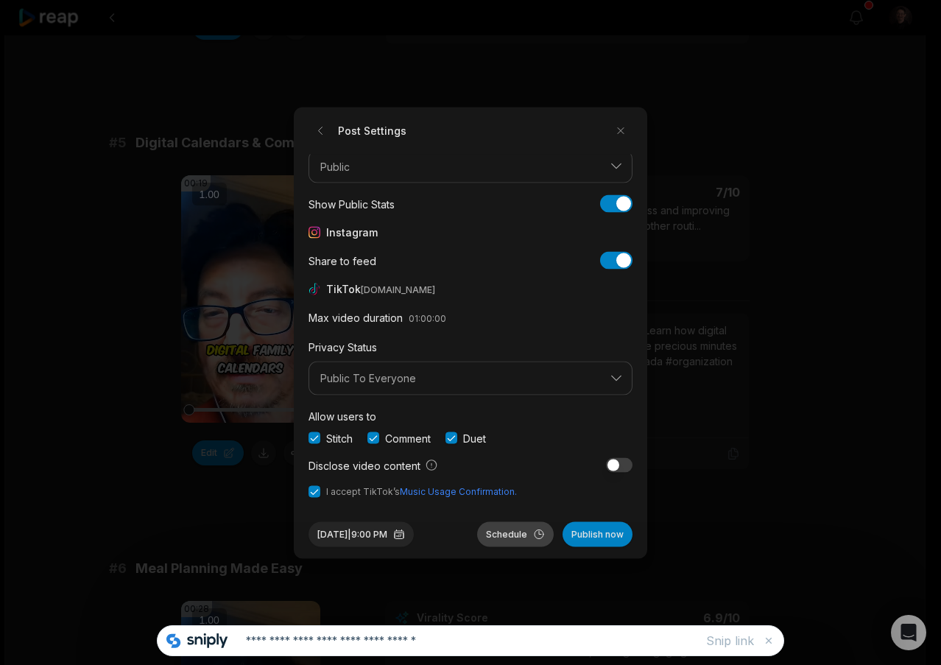
click at [488, 536] on button "Schedule" at bounding box center [515, 534] width 77 height 25
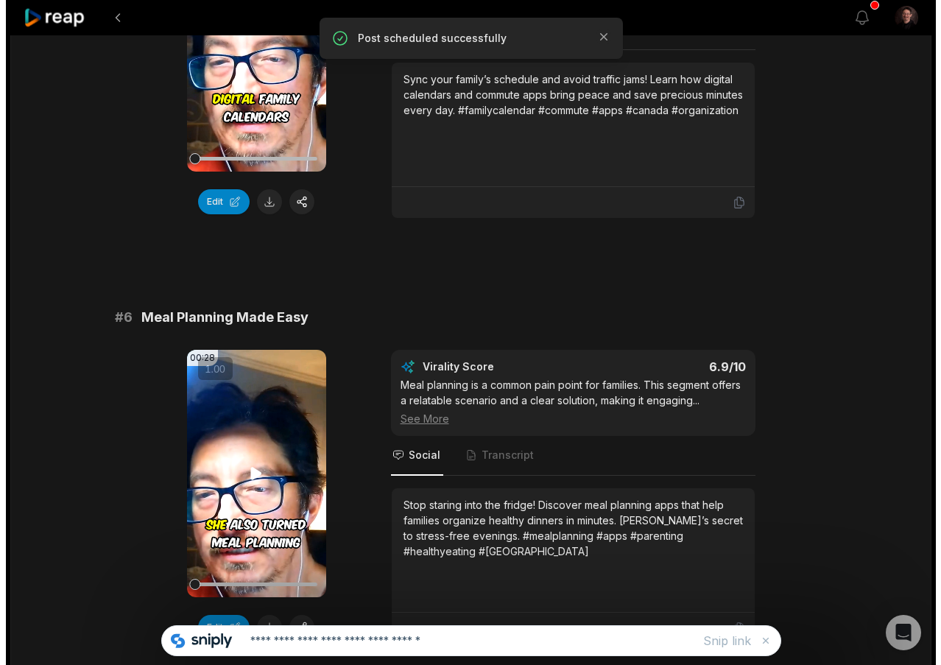
scroll to position [2240, 0]
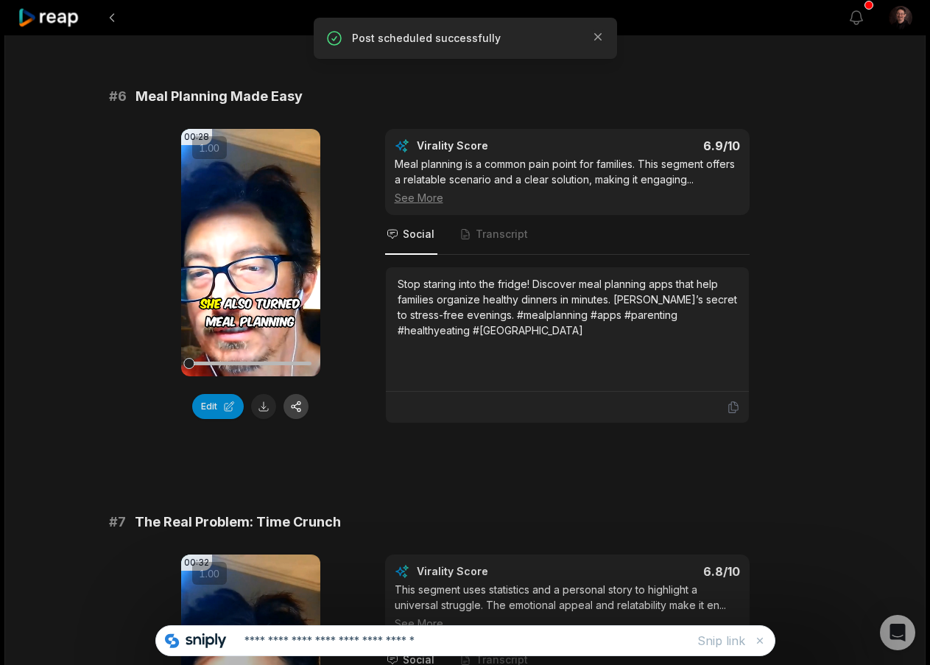
click at [294, 410] on button "button" at bounding box center [296, 406] width 25 height 25
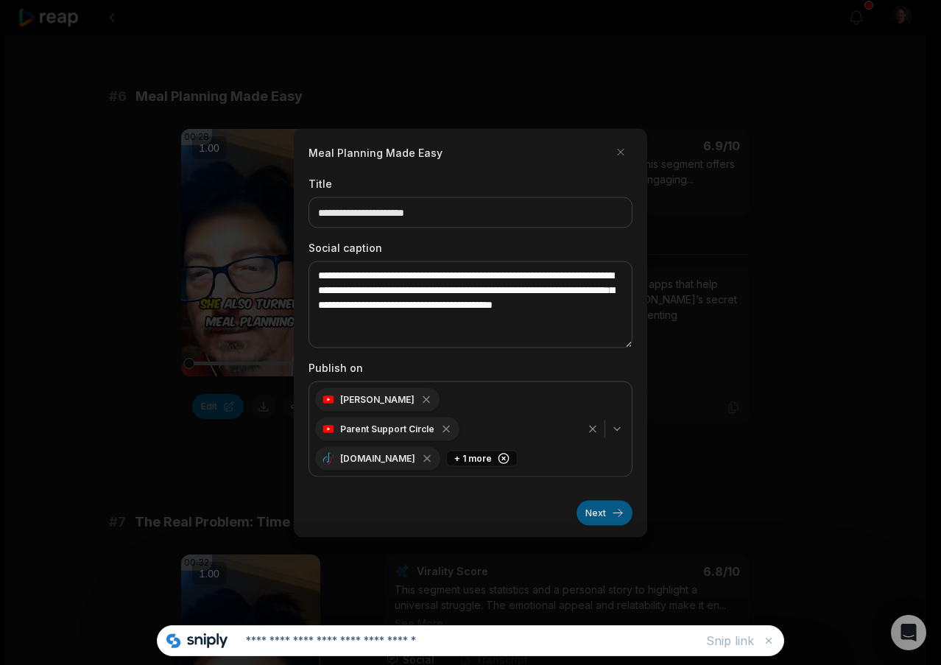
click at [606, 502] on button "Next" at bounding box center [605, 512] width 56 height 25
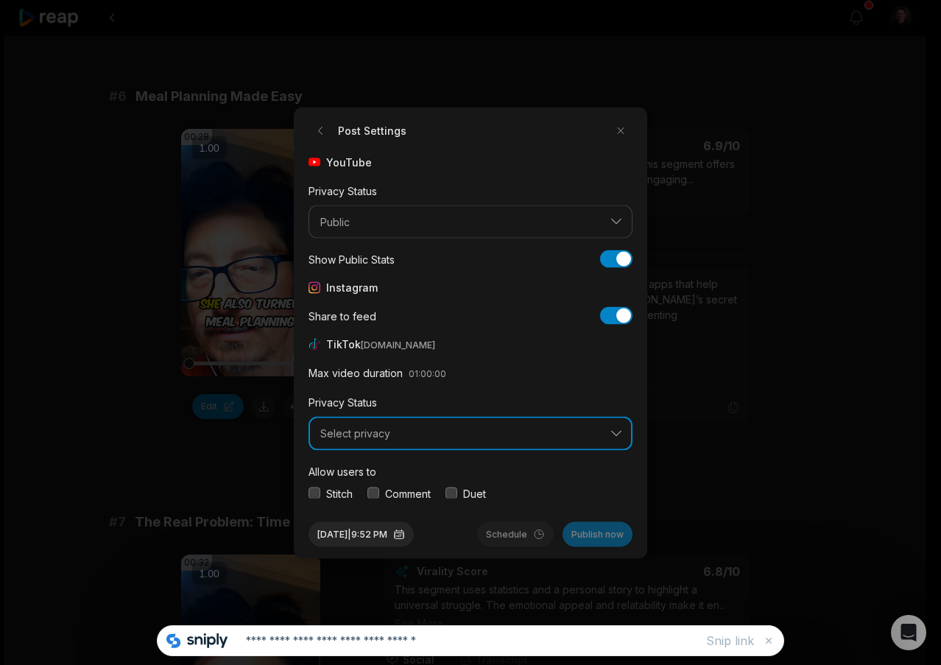
click at [450, 436] on span "Select privacy" at bounding box center [460, 433] width 280 height 13
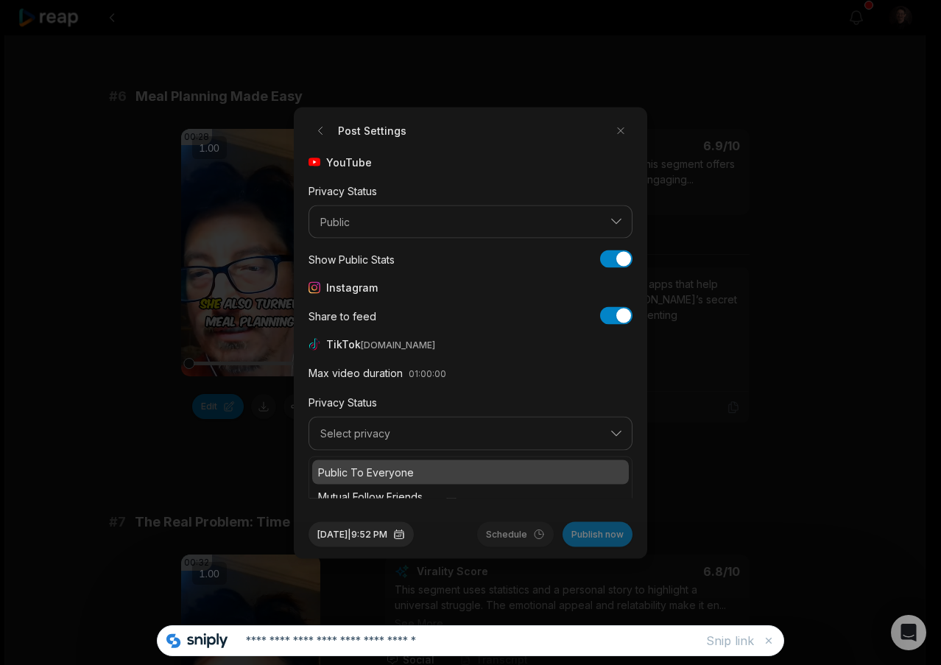
click at [368, 467] on p "Public To Everyone" at bounding box center [470, 471] width 305 height 15
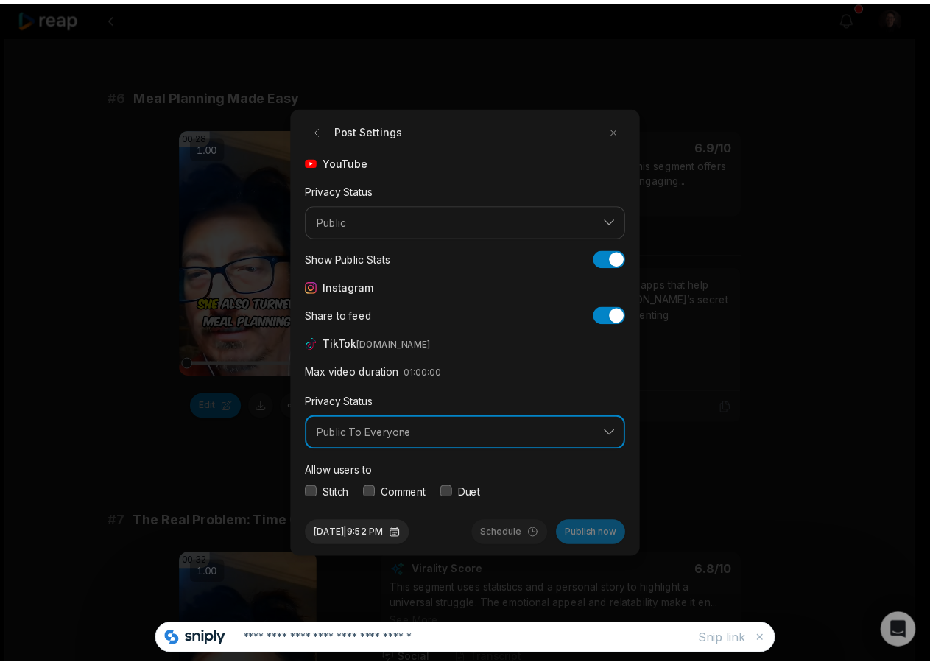
scroll to position [55, 0]
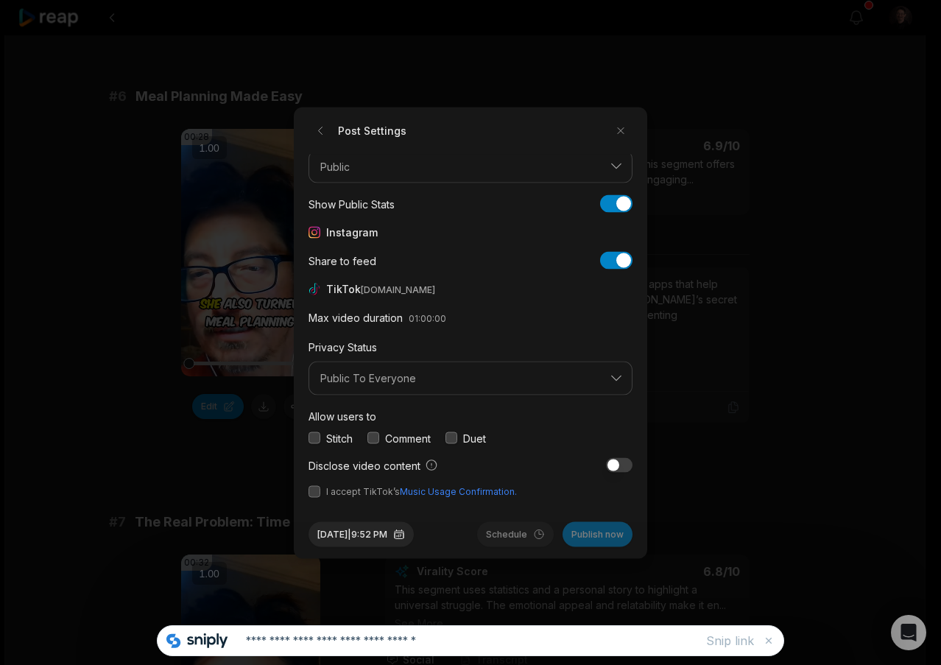
click at [320, 438] on div "Stitch" at bounding box center [331, 437] width 44 height 15
click at [319, 436] on button "button" at bounding box center [315, 438] width 12 height 12
click at [379, 438] on button "button" at bounding box center [374, 438] width 12 height 12
click at [457, 436] on button "button" at bounding box center [452, 438] width 12 height 12
click at [309, 491] on button "button" at bounding box center [315, 491] width 12 height 12
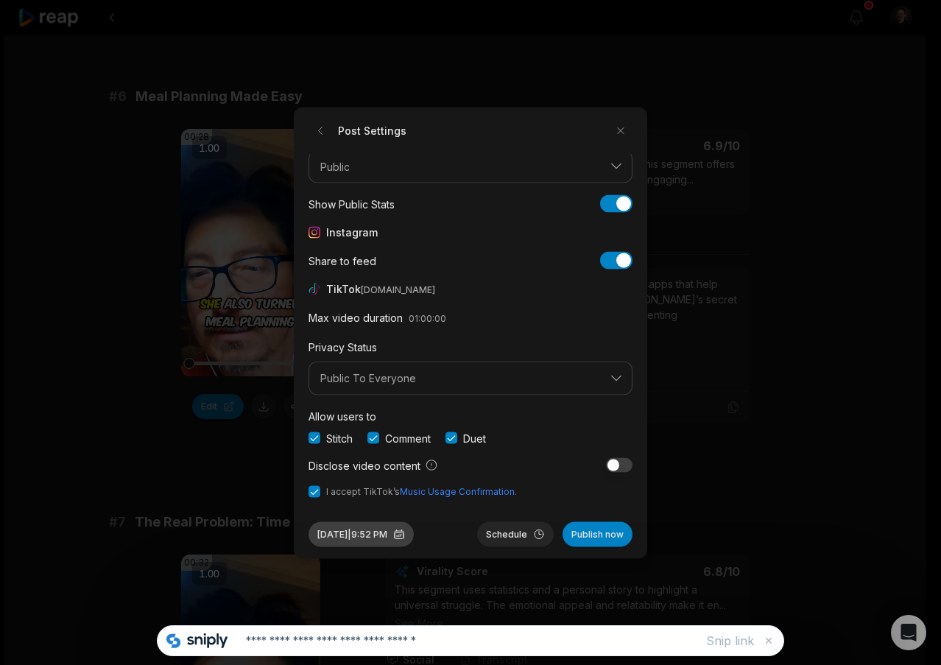
click at [360, 535] on button "[DATE] 9:52 PM" at bounding box center [361, 534] width 105 height 25
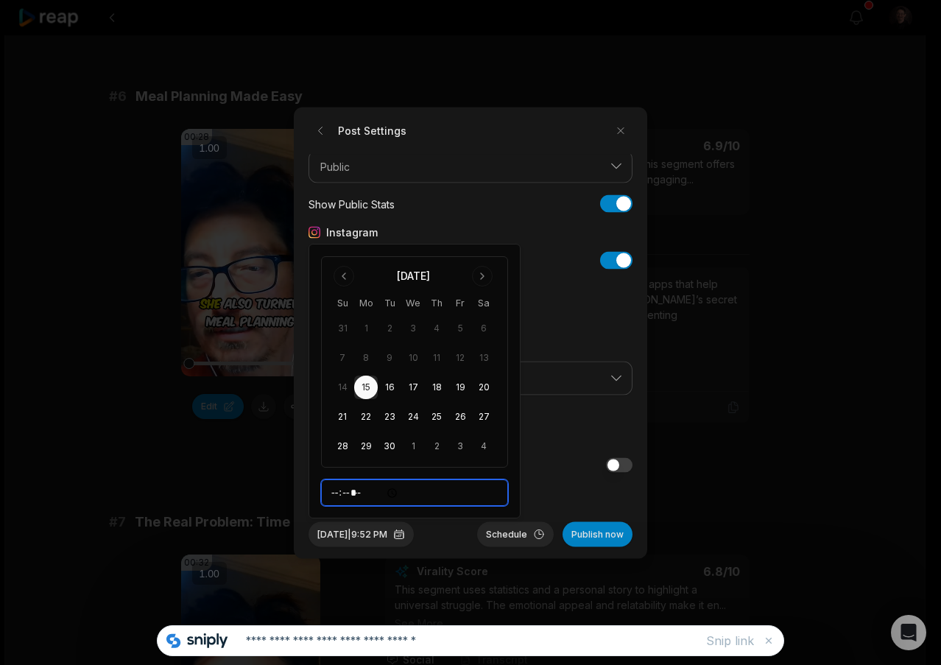
click at [358, 491] on input "*****" at bounding box center [414, 493] width 187 height 27
type input "*****"
click at [508, 532] on button "Schedule" at bounding box center [515, 534] width 77 height 25
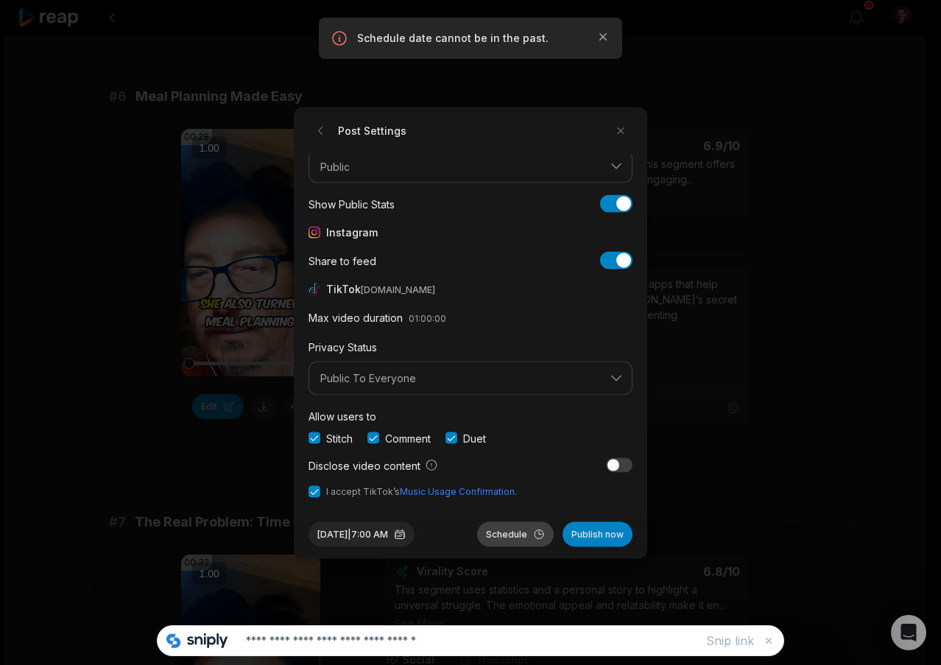
click at [504, 536] on button "Schedule" at bounding box center [515, 534] width 77 height 25
click at [785, 419] on div at bounding box center [470, 332] width 941 height 665
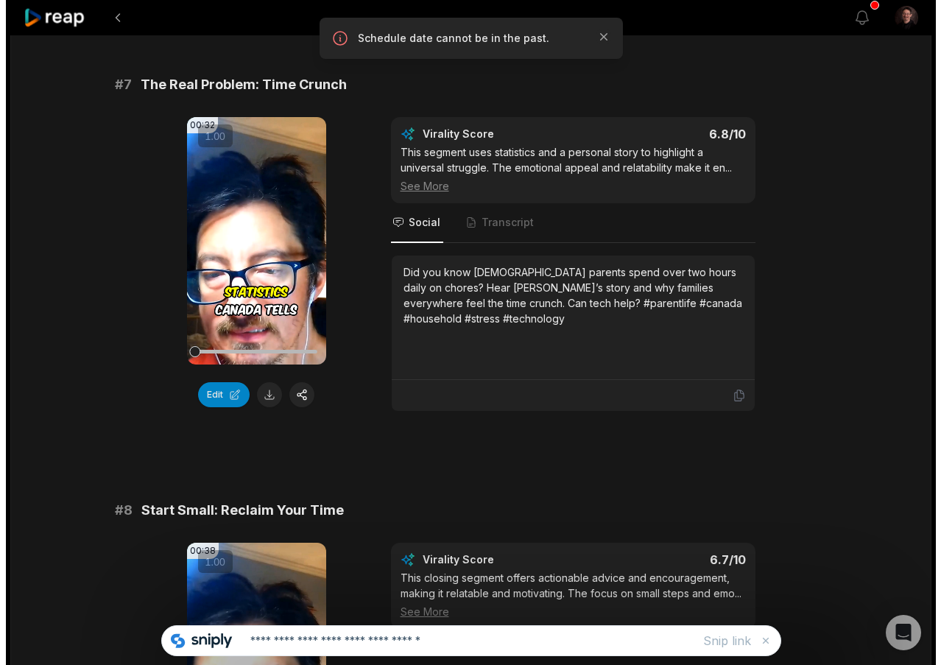
scroll to position [2682, 0]
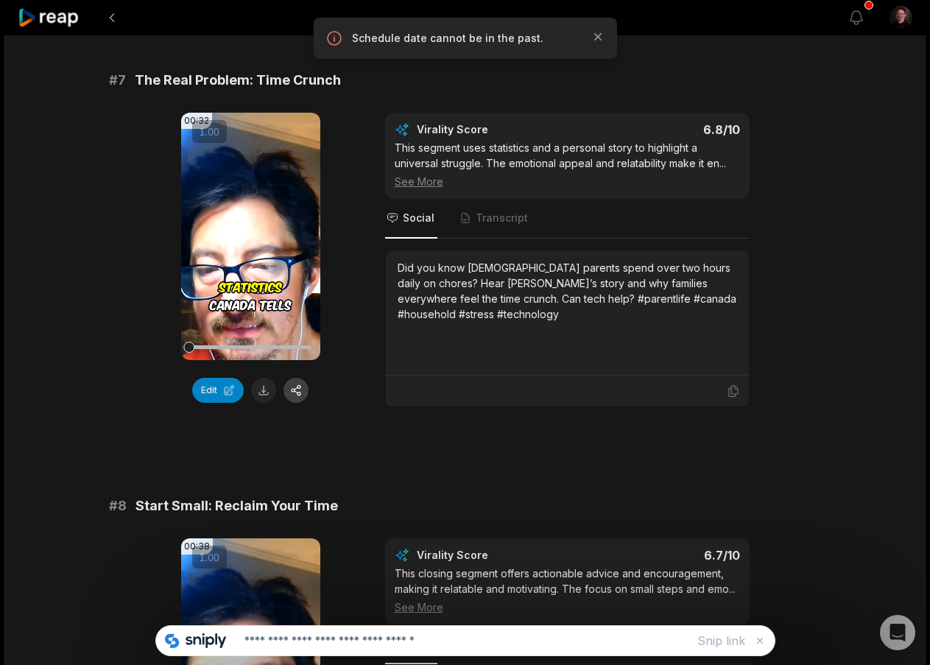
click at [298, 383] on button "button" at bounding box center [296, 390] width 25 height 25
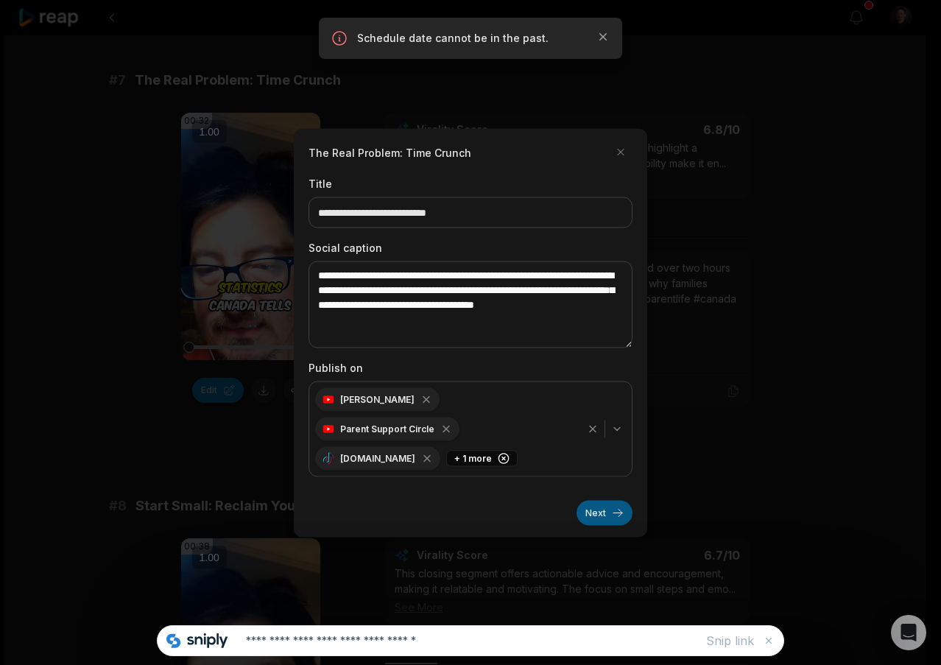
click at [614, 500] on button "Next" at bounding box center [605, 512] width 56 height 25
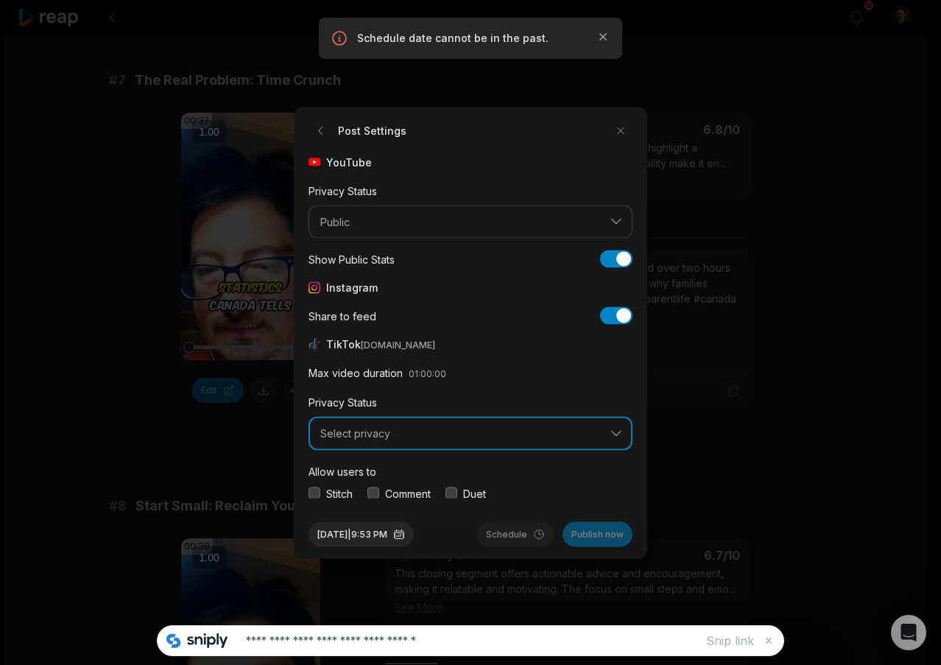
click at [470, 433] on span "Select privacy" at bounding box center [460, 433] width 280 height 13
click at [452, 458] on div "Public To Everyone Mutual Follow Friends Self Only" at bounding box center [471, 496] width 324 height 80
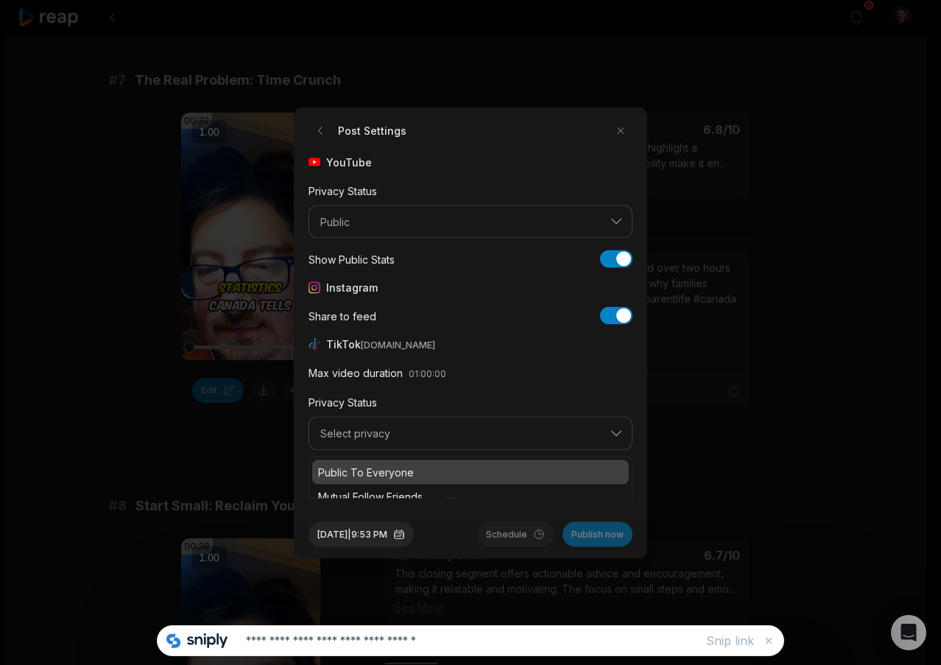
click at [450, 473] on p "Public To Everyone" at bounding box center [470, 471] width 305 height 15
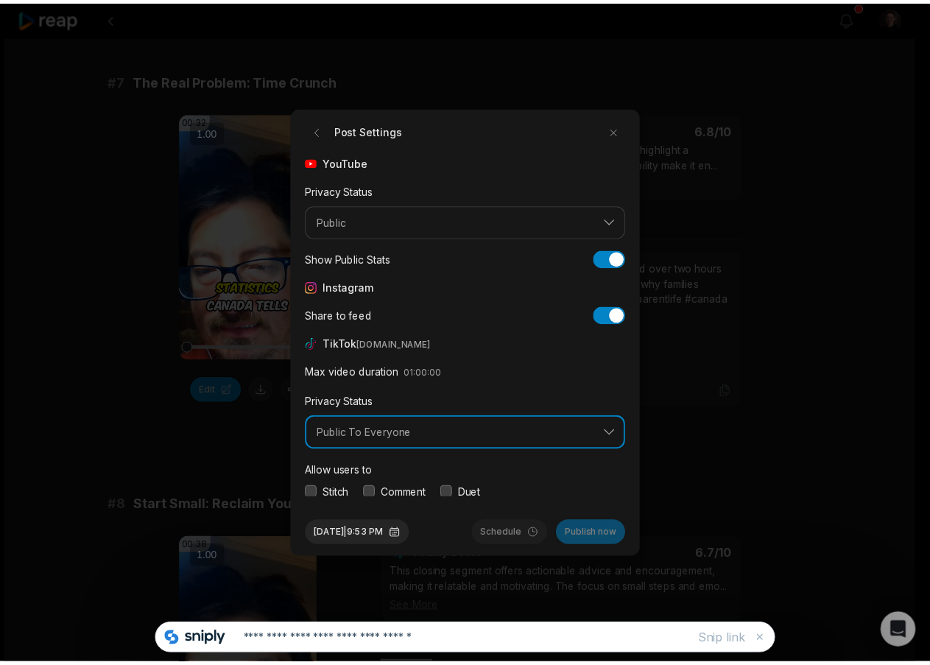
scroll to position [55, 0]
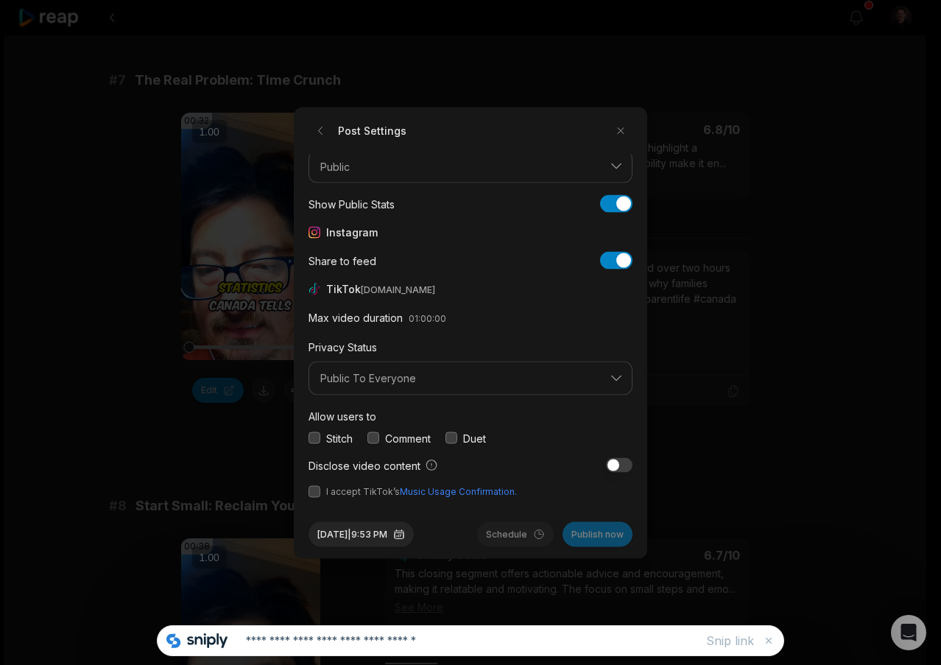
click at [317, 487] on button "button" at bounding box center [315, 491] width 12 height 12
click at [316, 435] on button "button" at bounding box center [315, 438] width 12 height 12
click at [378, 438] on button "button" at bounding box center [374, 438] width 12 height 12
click at [456, 436] on button "button" at bounding box center [452, 438] width 12 height 12
click at [365, 517] on div "[DATE] 9:53 PM Schedule Publish now" at bounding box center [471, 528] width 324 height 37
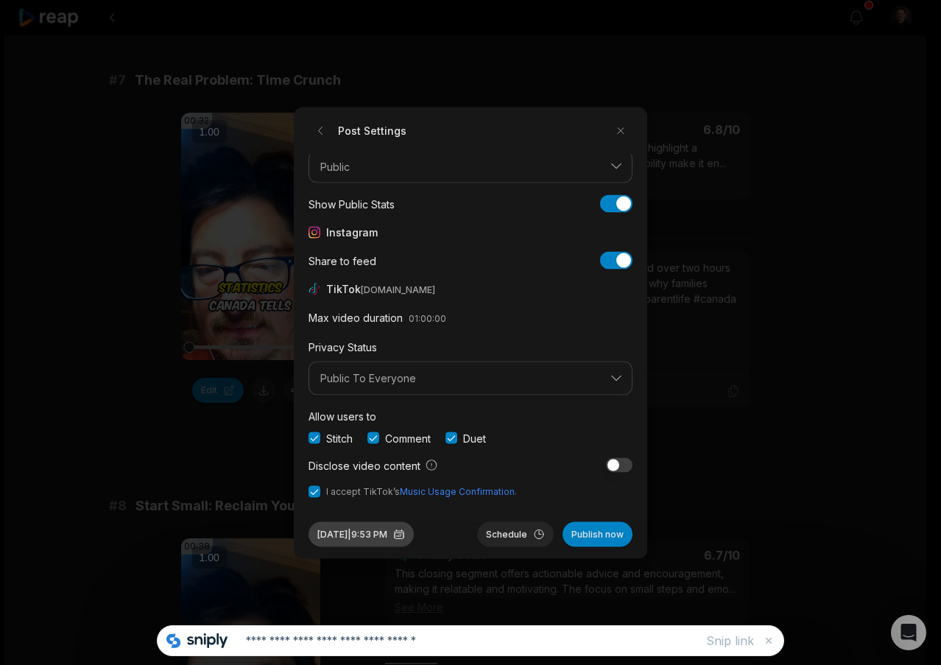
click at [362, 530] on button "[DATE] 9:53 PM" at bounding box center [361, 534] width 105 height 25
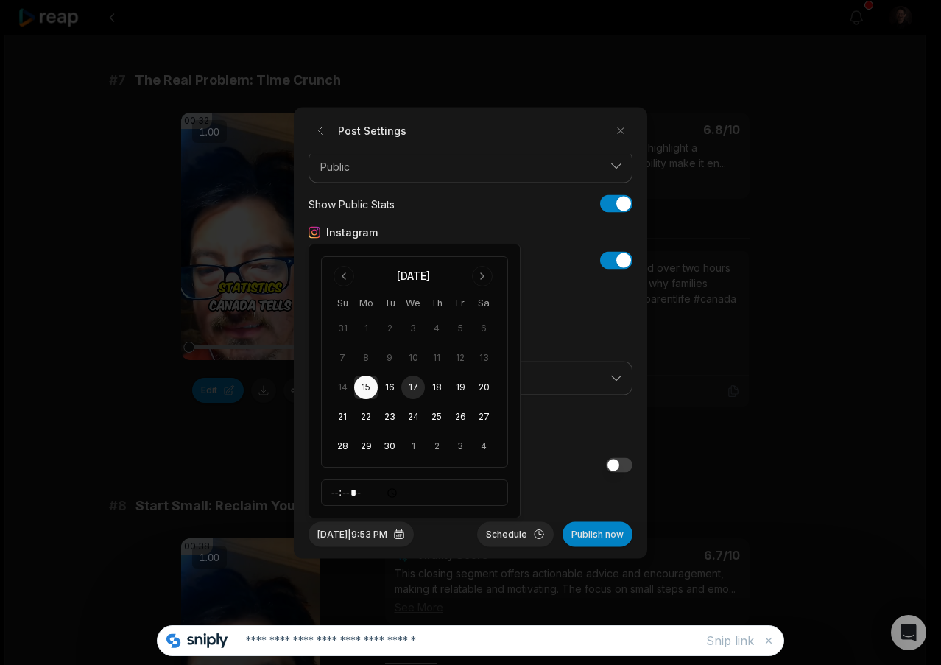
click at [406, 383] on button "17" at bounding box center [413, 388] width 24 height 24
click at [381, 491] on input "*****" at bounding box center [414, 493] width 187 height 27
click at [338, 490] on input "*****" at bounding box center [414, 493] width 187 height 27
type input "*****"
click at [392, 531] on button "[DATE] 7:00 AM" at bounding box center [362, 534] width 106 height 25
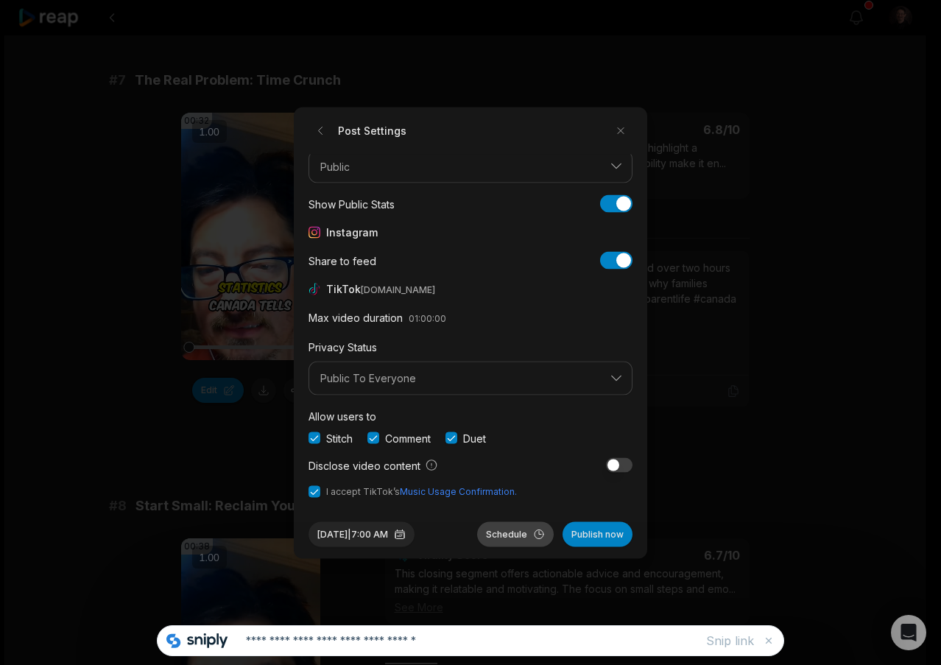
click at [517, 534] on button "Schedule" at bounding box center [515, 534] width 77 height 25
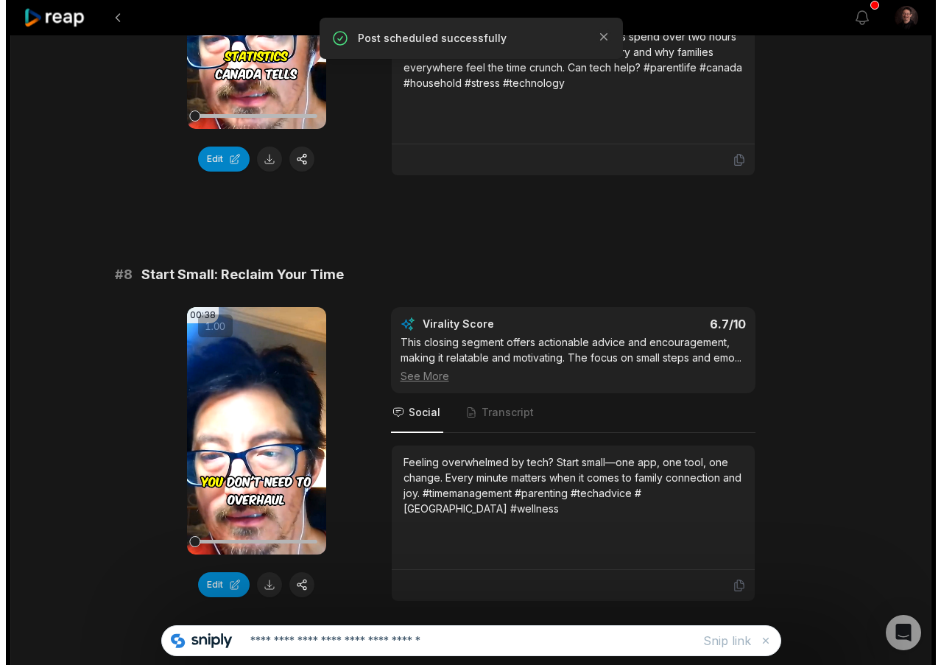
scroll to position [2977, 0]
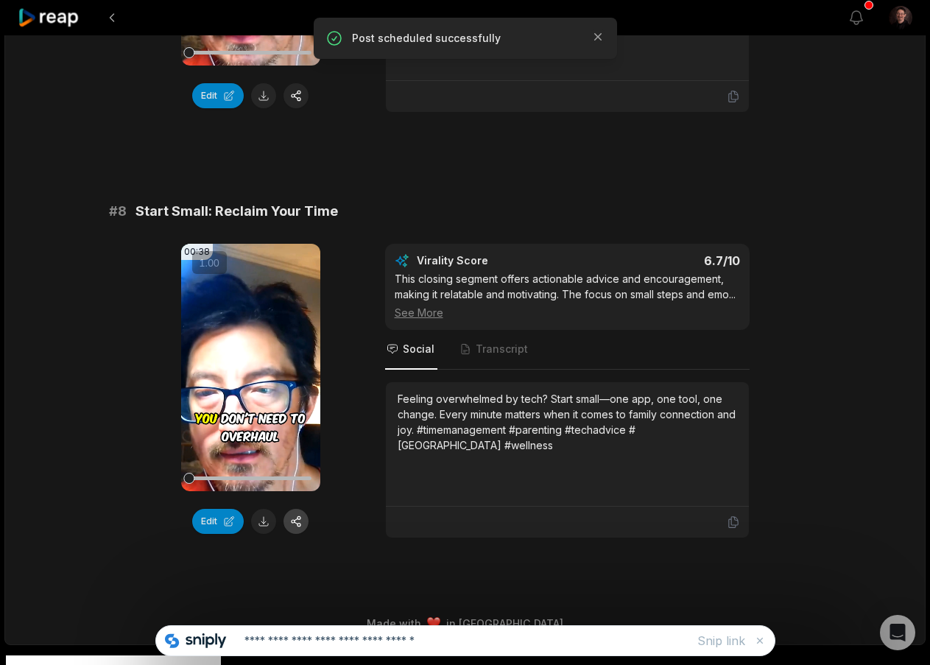
click at [303, 521] on button "button" at bounding box center [296, 521] width 25 height 25
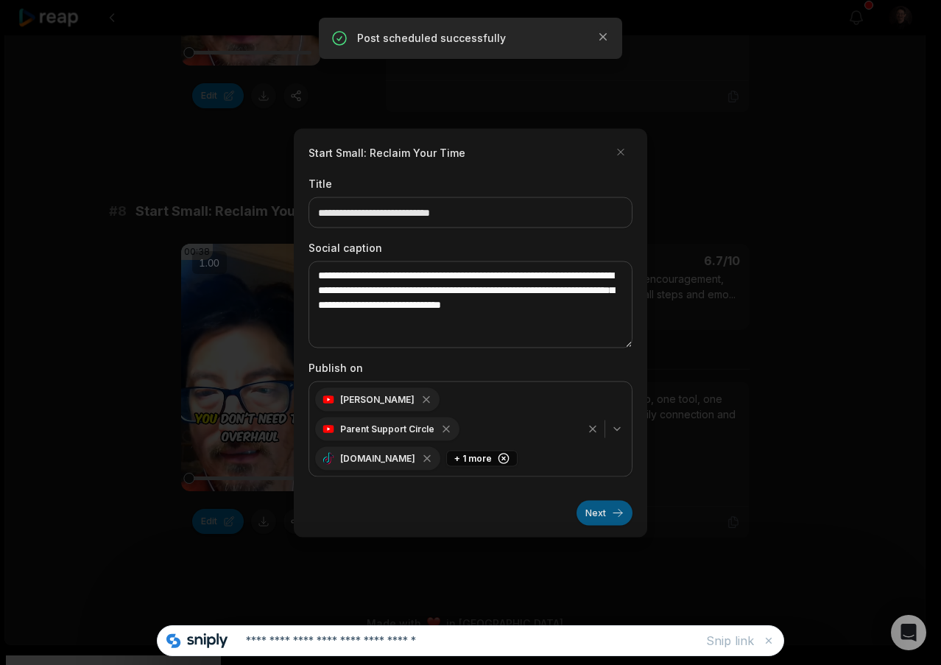
click at [601, 500] on button "Next" at bounding box center [605, 512] width 56 height 25
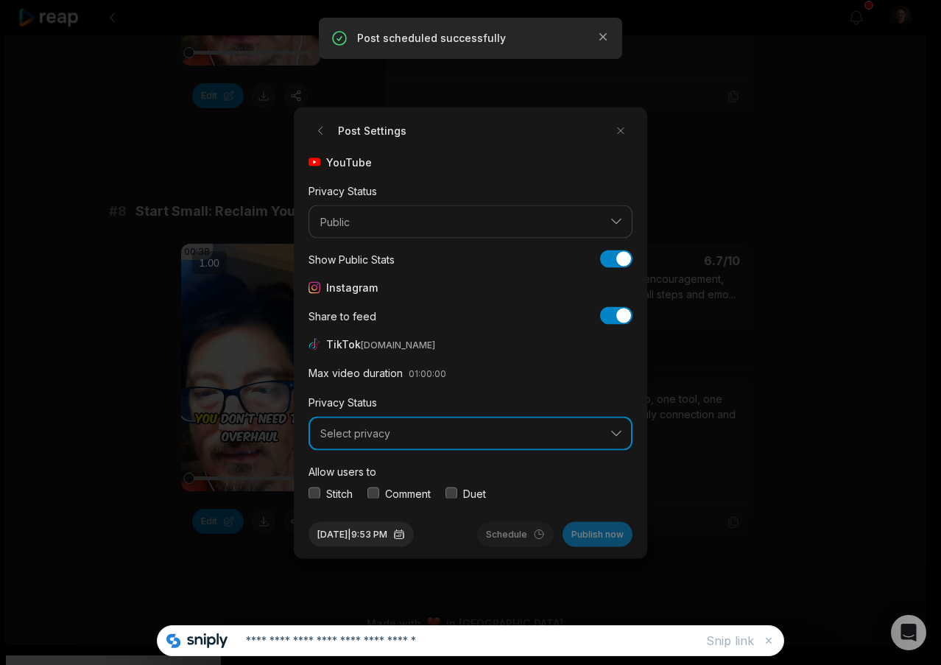
click at [412, 431] on span "Select privacy" at bounding box center [460, 433] width 280 height 13
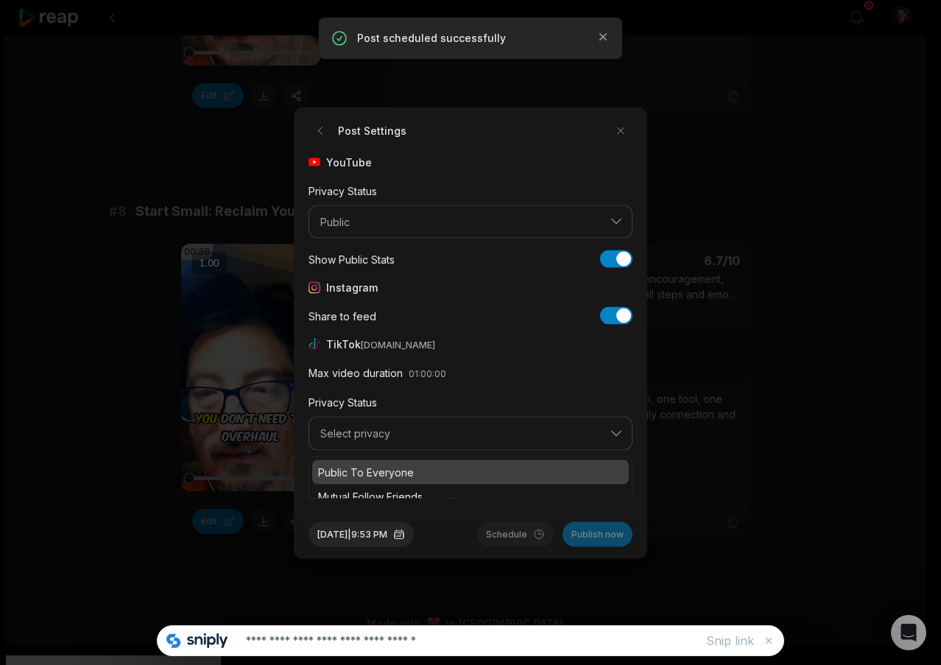
click at [397, 465] on p "Public To Everyone" at bounding box center [470, 471] width 305 height 15
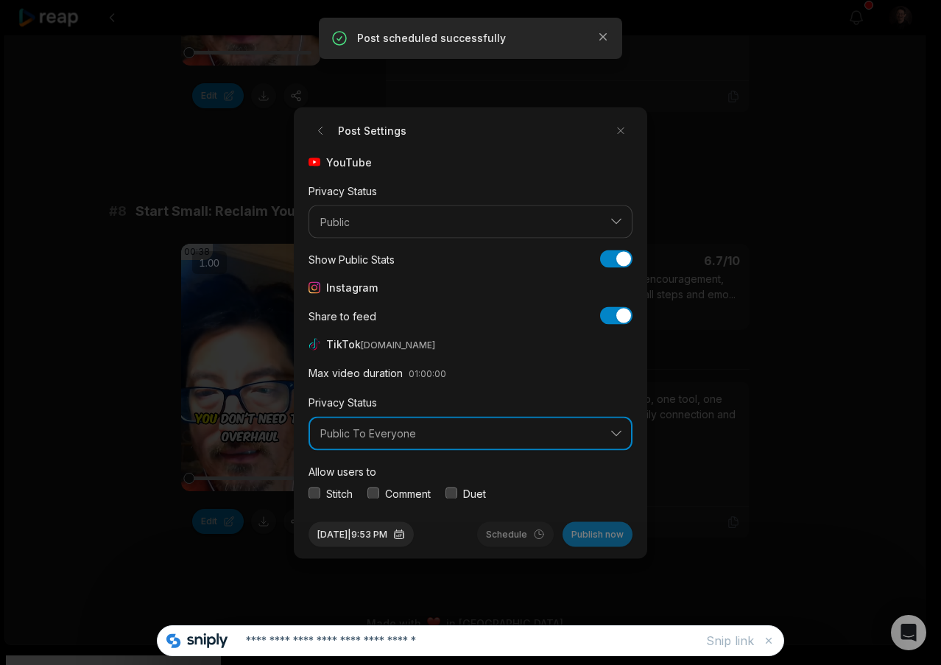
scroll to position [55, 0]
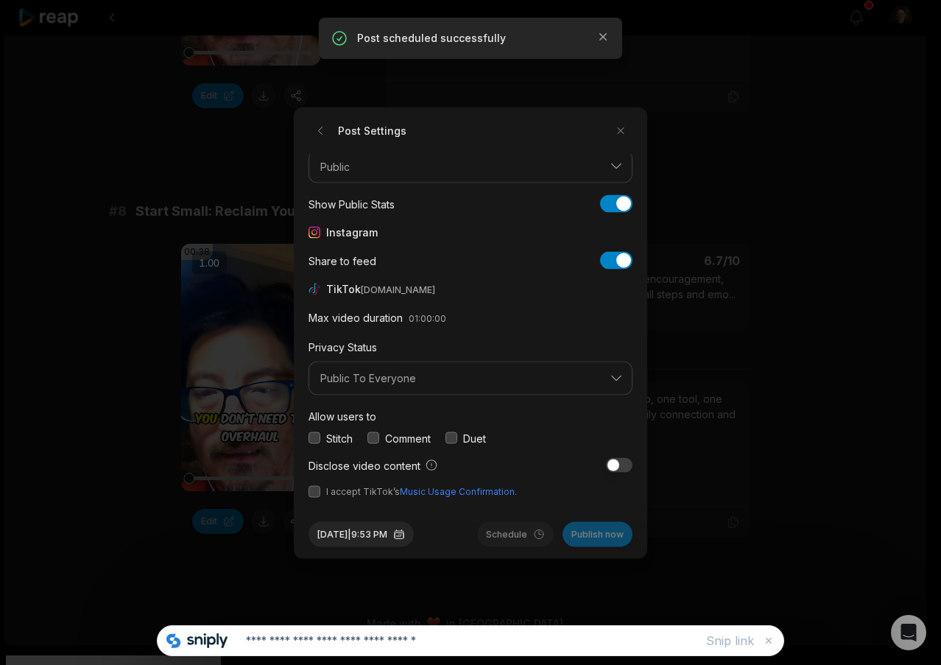
click at [320, 435] on div "Stitch" at bounding box center [331, 437] width 44 height 15
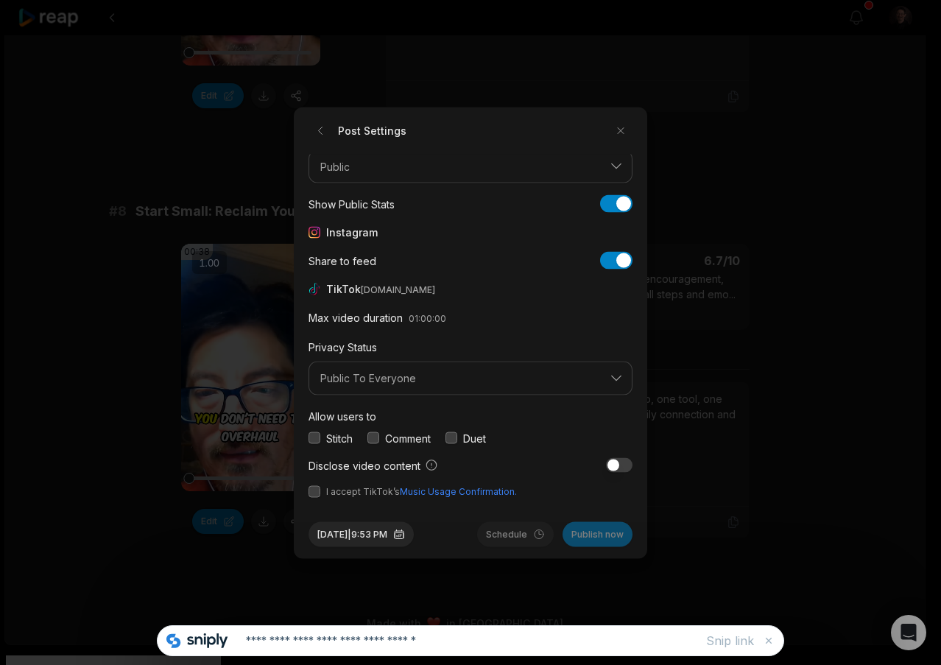
click at [314, 438] on button "button" at bounding box center [315, 438] width 12 height 12
click at [374, 437] on button "button" at bounding box center [374, 438] width 12 height 12
click at [457, 438] on button "button" at bounding box center [452, 438] width 12 height 12
click at [315, 489] on button "button" at bounding box center [315, 491] width 12 height 12
click at [338, 538] on button "[DATE] 9:53 PM" at bounding box center [361, 534] width 105 height 25
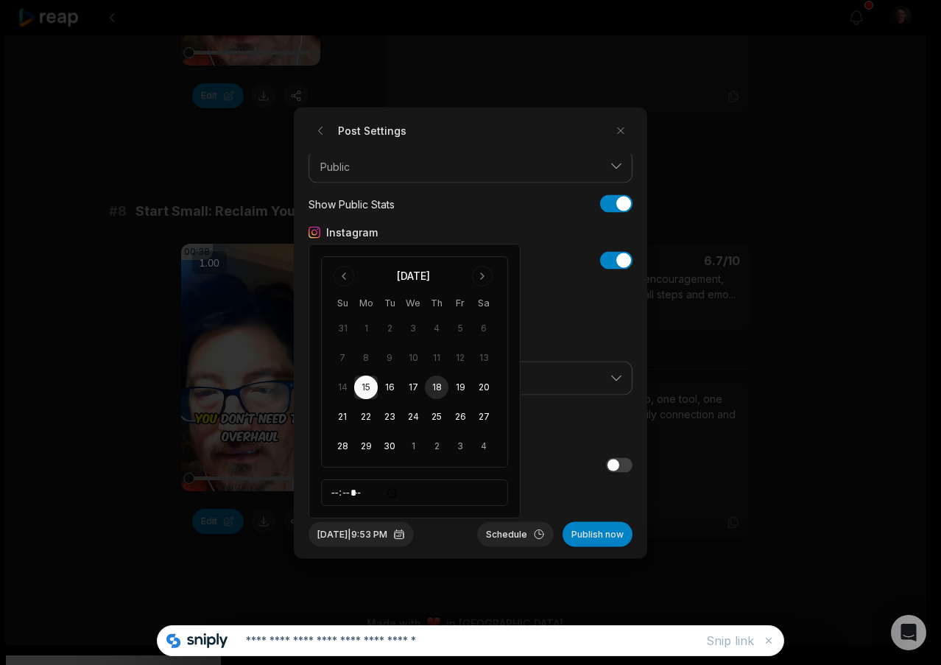
click at [440, 385] on button "18" at bounding box center [437, 388] width 24 height 24
click at [340, 494] on input "*****" at bounding box center [414, 493] width 187 height 27
type input "*****"
click at [488, 539] on button "Schedule" at bounding box center [515, 534] width 77 height 25
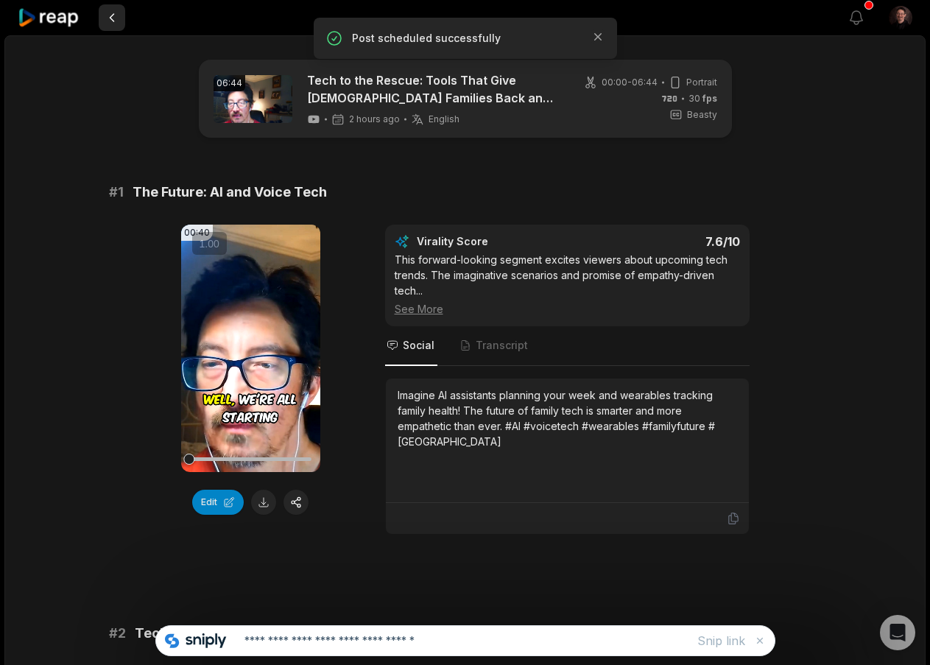
click at [113, 16] on button at bounding box center [112, 17] width 27 height 27
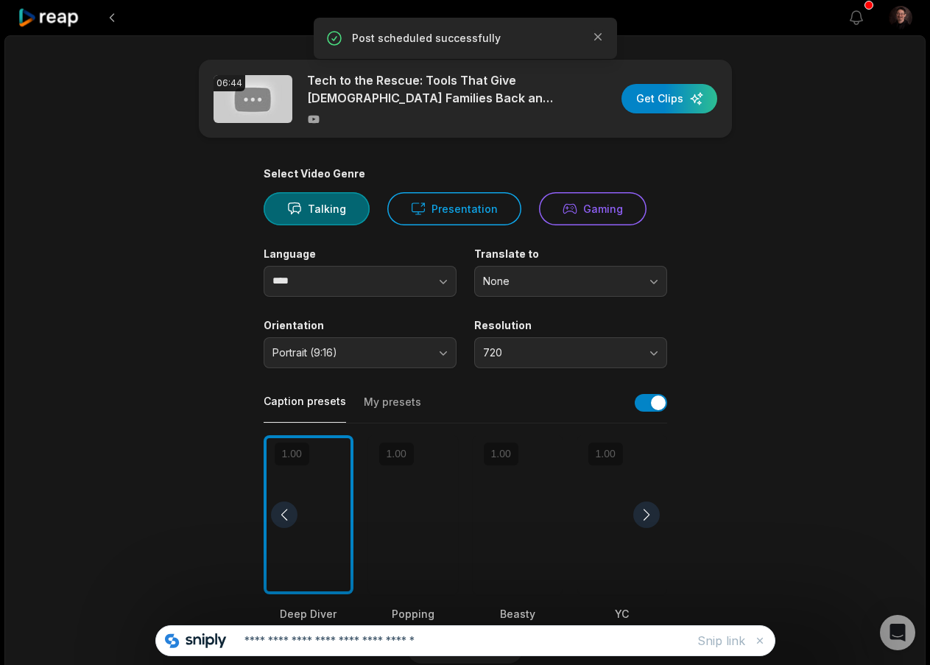
click at [113, 16] on button at bounding box center [112, 17] width 27 height 27
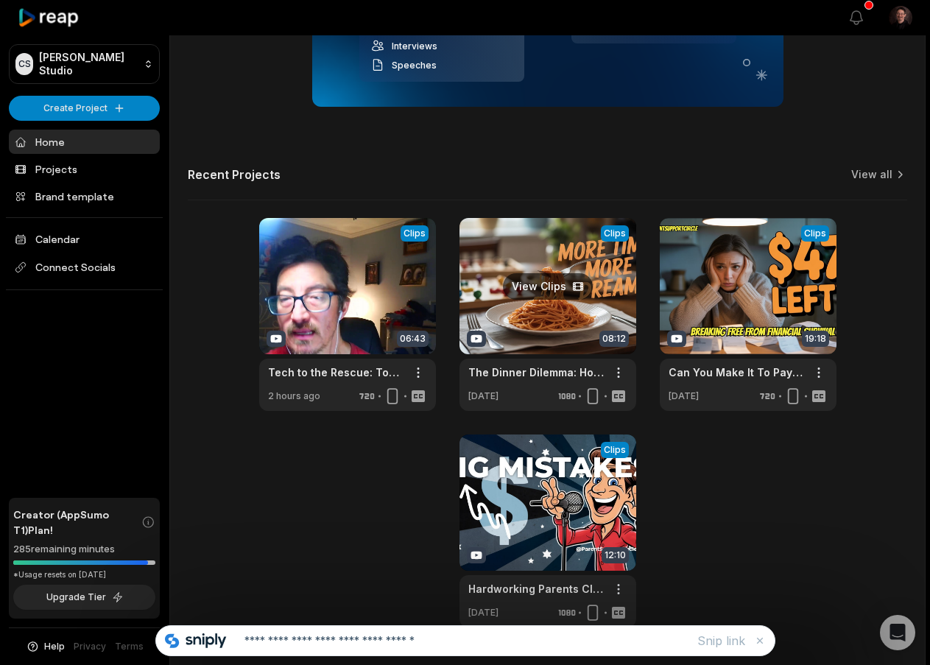
scroll to position [387, 0]
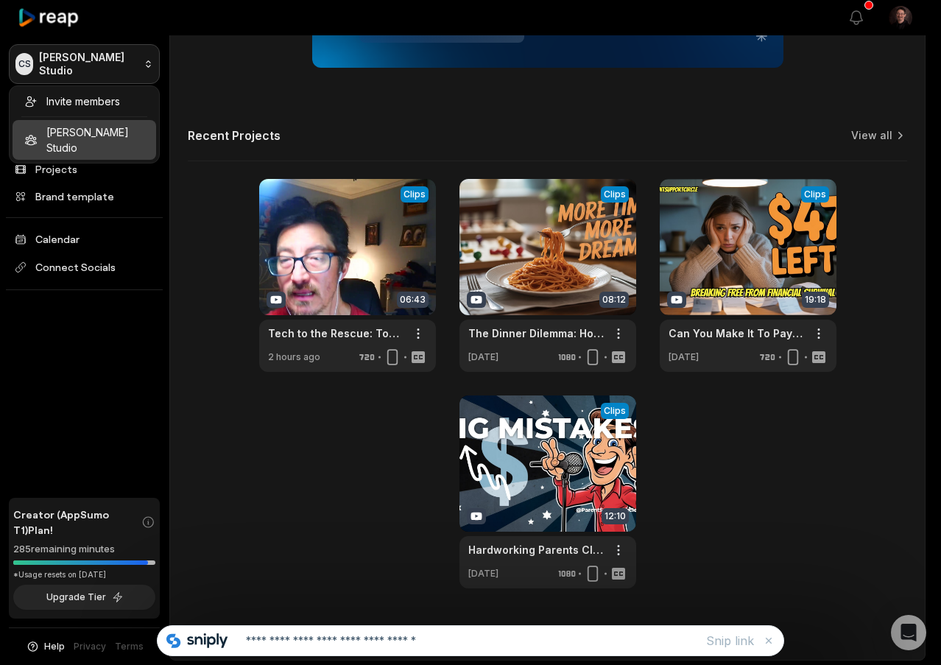
click at [68, 124] on div "Invite members [PERSON_NAME] Studio" at bounding box center [84, 124] width 151 height 78
click at [74, 134] on div "Invite members [PERSON_NAME] Studio" at bounding box center [84, 124] width 151 height 78
click at [91, 139] on div "Invite members [PERSON_NAME] Studio" at bounding box center [84, 124] width 151 height 78
drag, startPoint x: 57, startPoint y: 58, endPoint x: 65, endPoint y: 69, distance: 13.7
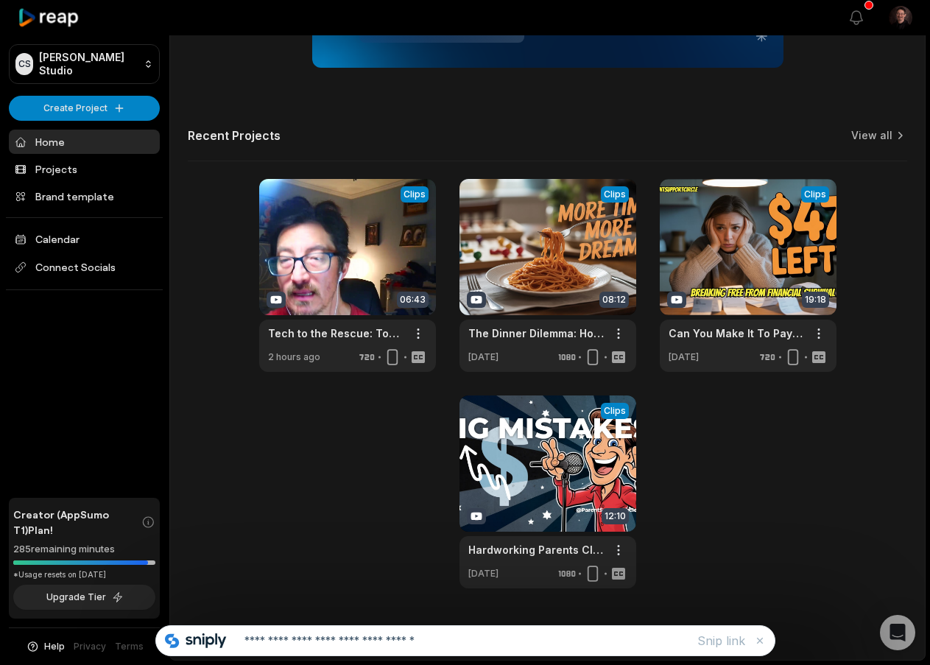
click at [80, 144] on link "Home" at bounding box center [84, 142] width 151 height 24
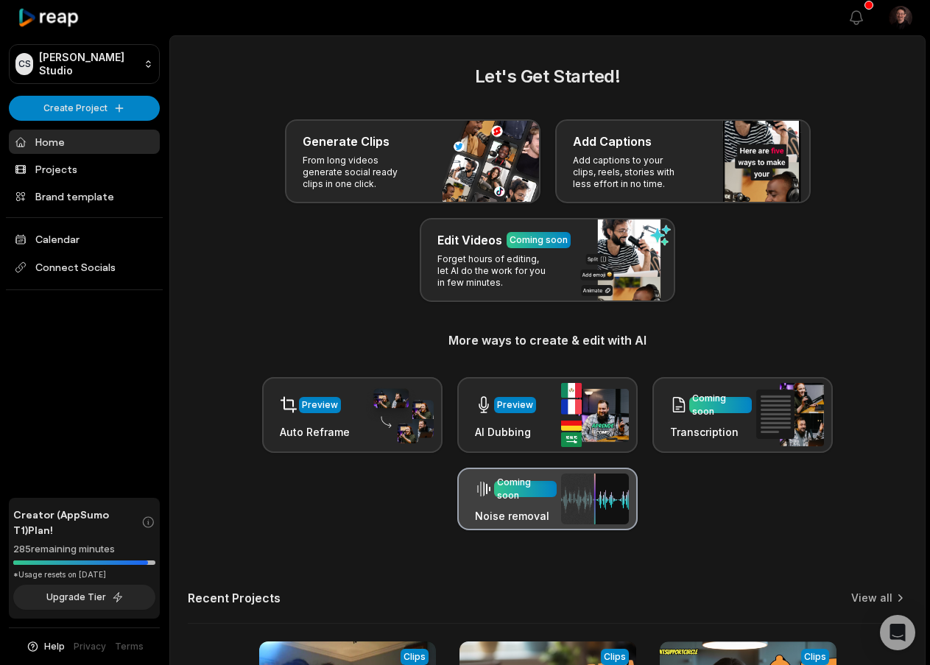
click at [536, 491] on div "Coming soon" at bounding box center [525, 489] width 57 height 27
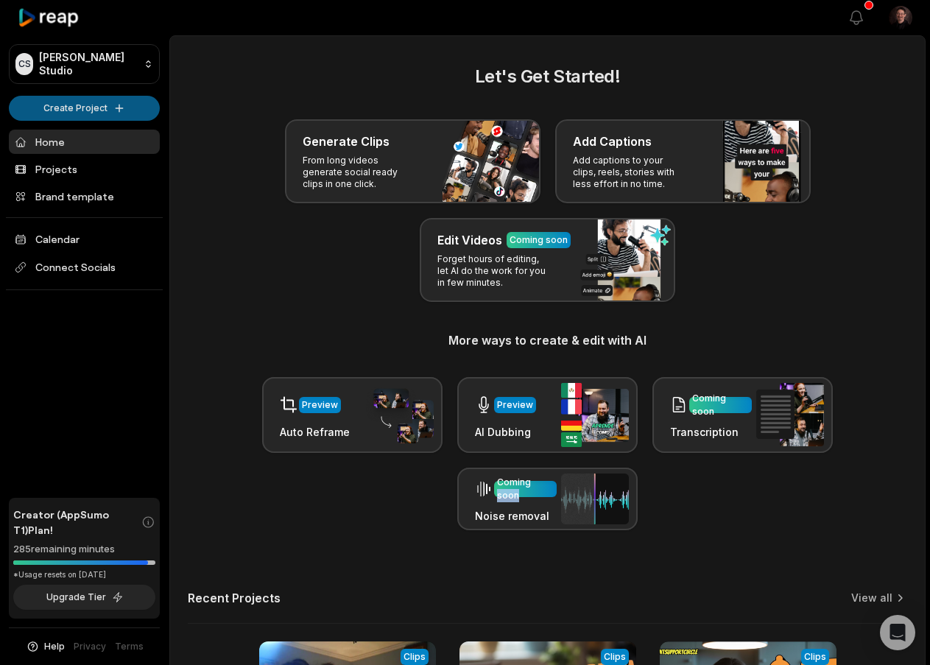
click at [115, 113] on html "CS Curtis's Studio Create Project Home Projects Brand template Calendar Connect…" at bounding box center [465, 332] width 930 height 665
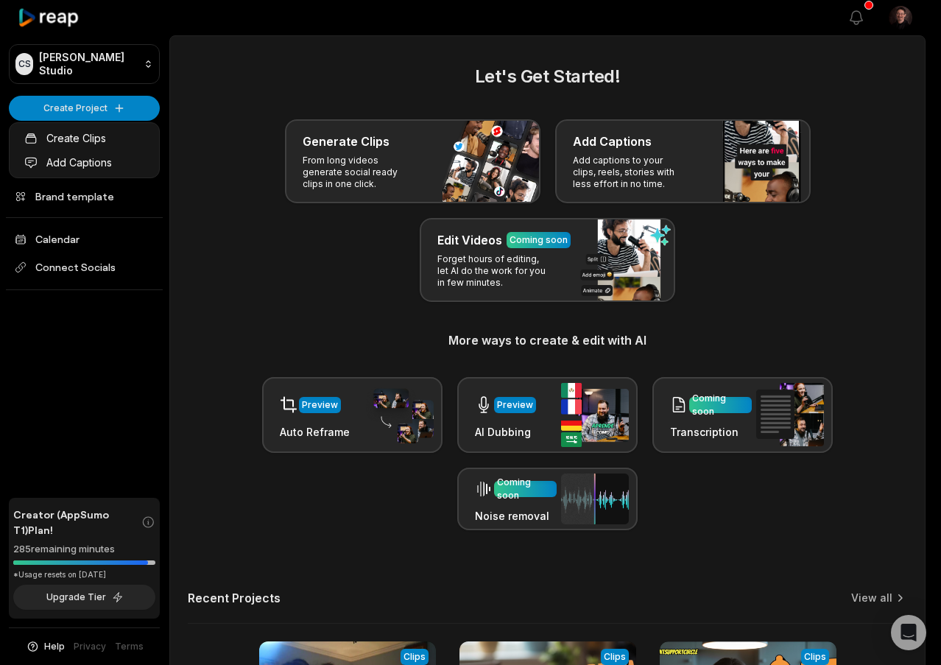
click at [441, 152] on html "CS Curtis's Studio Create Project Home Projects Brand template Calendar Connect…" at bounding box center [470, 332] width 941 height 665
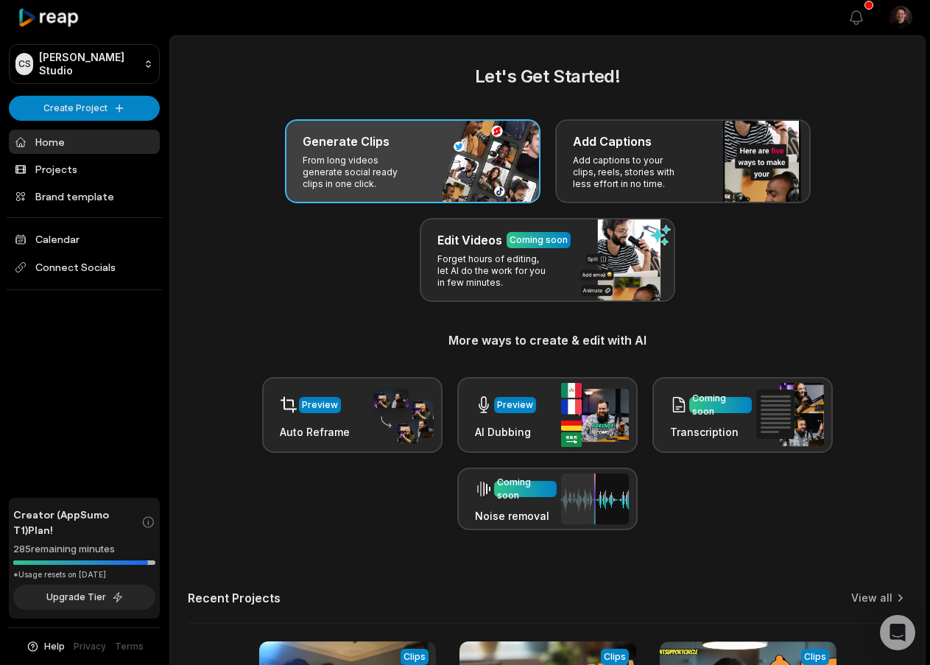
click at [440, 153] on div "Generate Clips From long videos generate social ready clips in one click." at bounding box center [413, 161] width 256 height 84
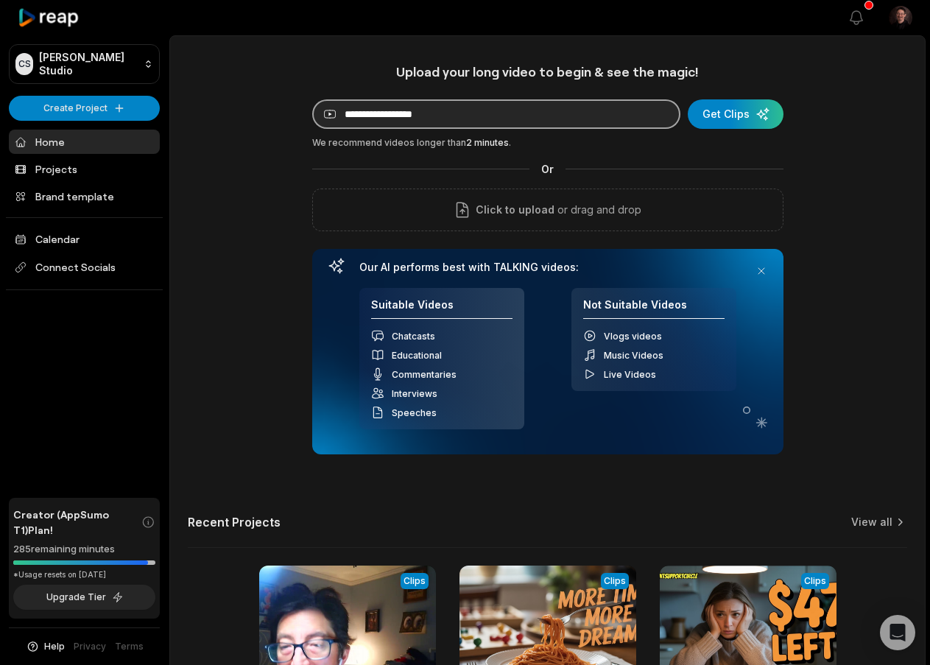
drag, startPoint x: 510, startPoint y: 104, endPoint x: 501, endPoint y: 108, distance: 9.6
click at [510, 104] on input at bounding box center [496, 113] width 368 height 29
paste input "**********"
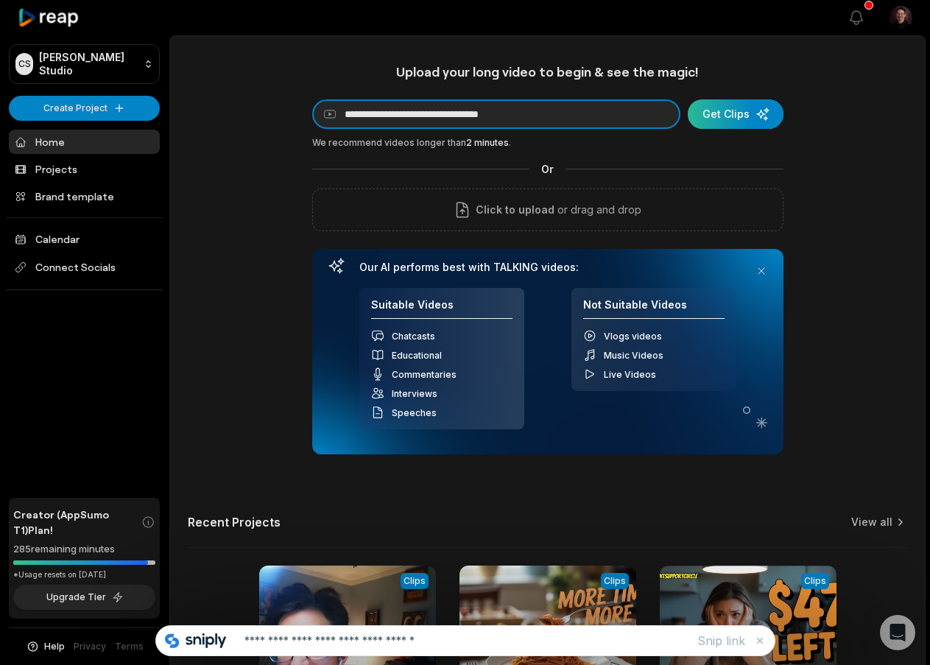
type input "**********"
click at [725, 112] on div "submit" at bounding box center [736, 113] width 96 height 29
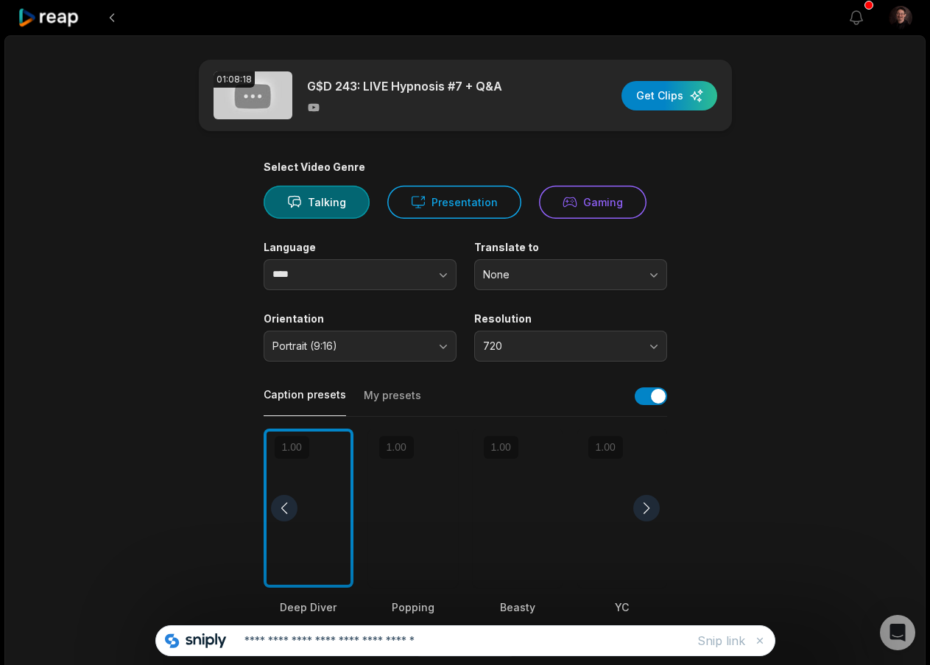
scroll to position [147, 0]
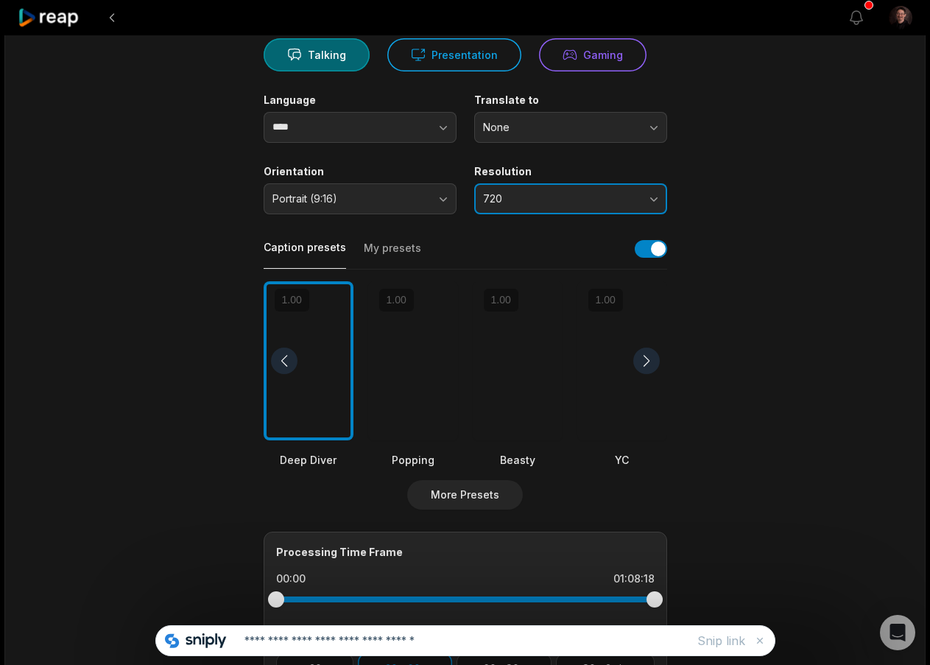
click at [648, 194] on button "720" at bounding box center [570, 198] width 193 height 31
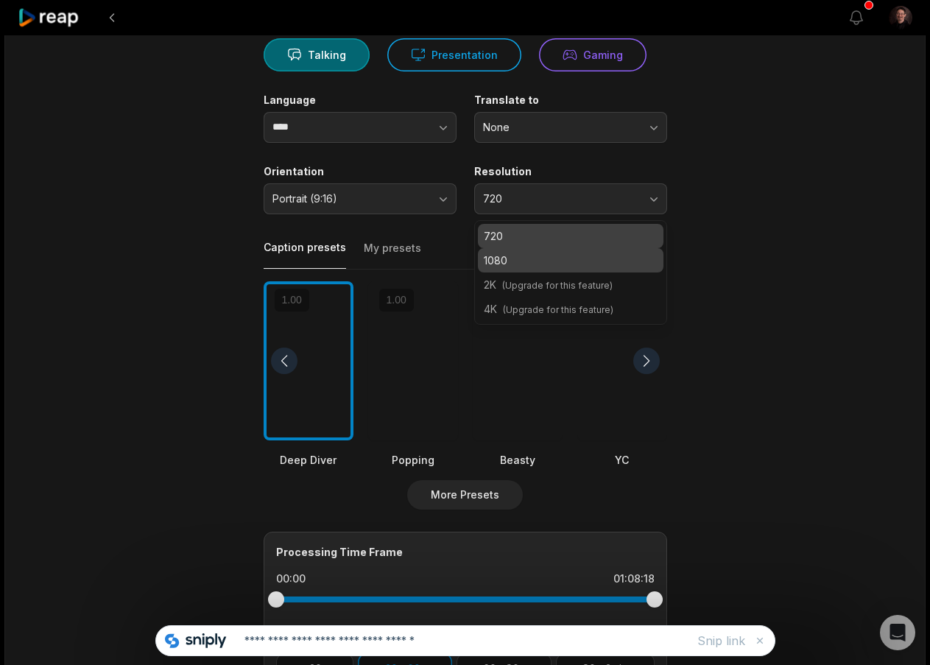
click at [545, 267] on p "1080" at bounding box center [571, 260] width 174 height 15
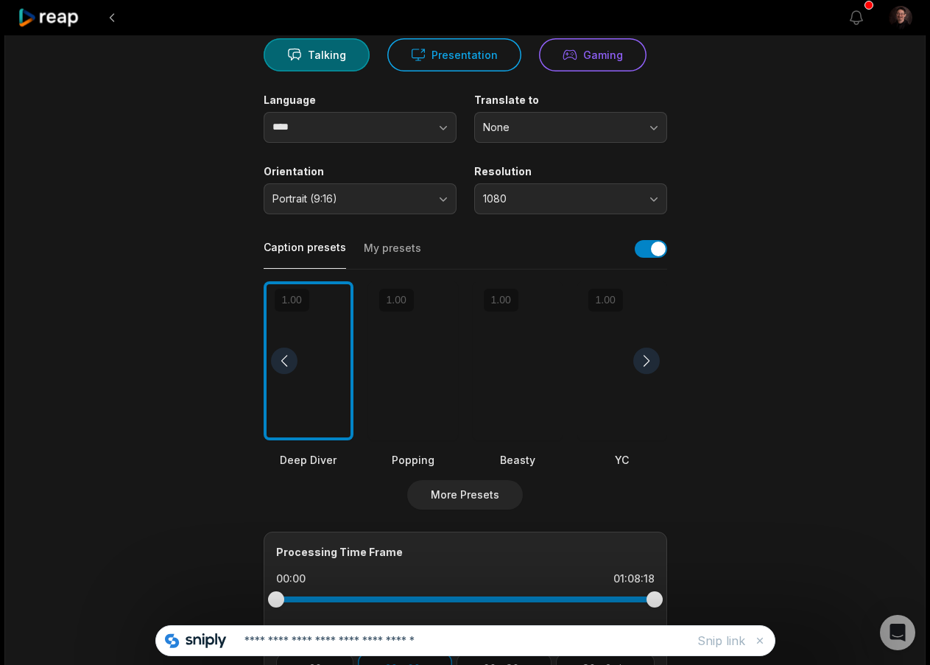
click at [525, 354] on div at bounding box center [518, 361] width 90 height 160
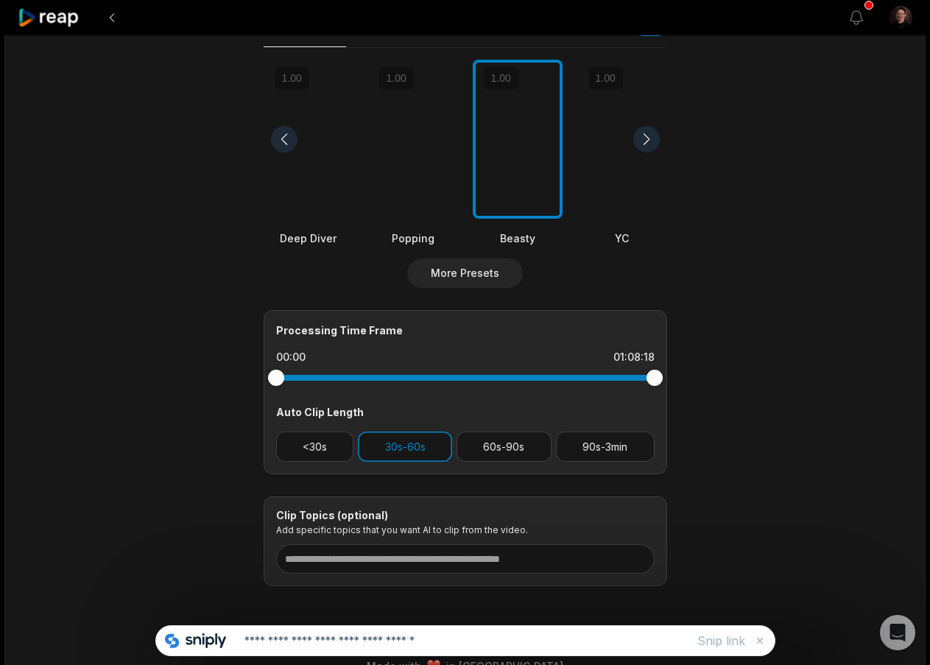
scroll to position [396, 0]
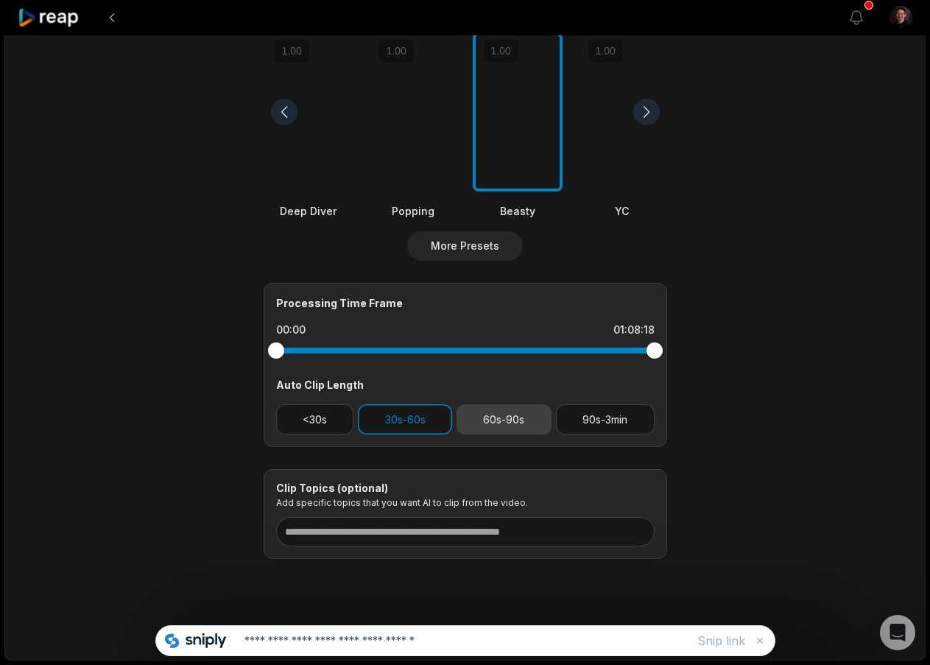
click at [510, 412] on button "60s-90s" at bounding box center [504, 419] width 95 height 30
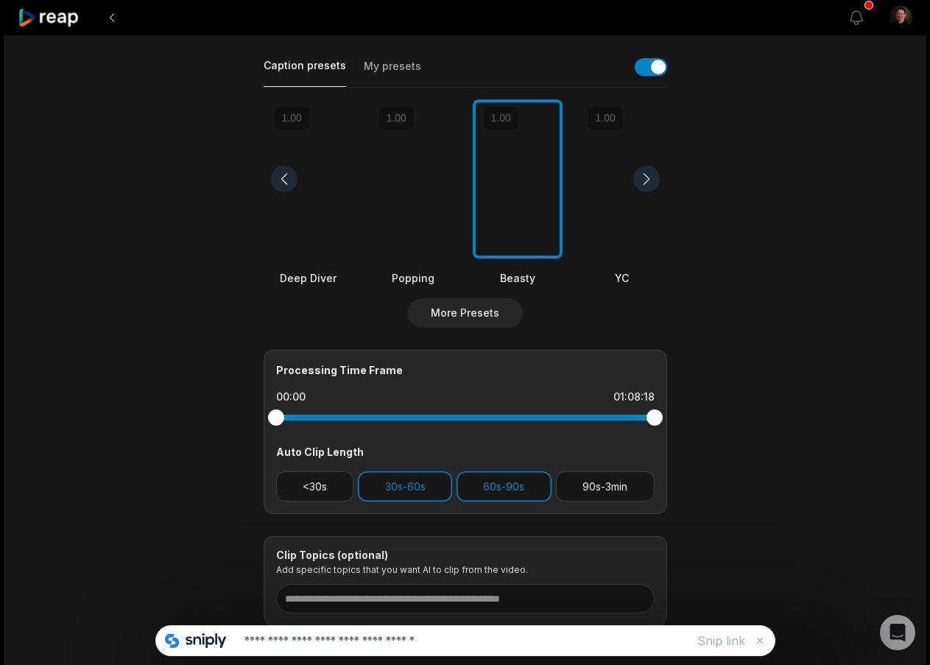
scroll to position [0, 0]
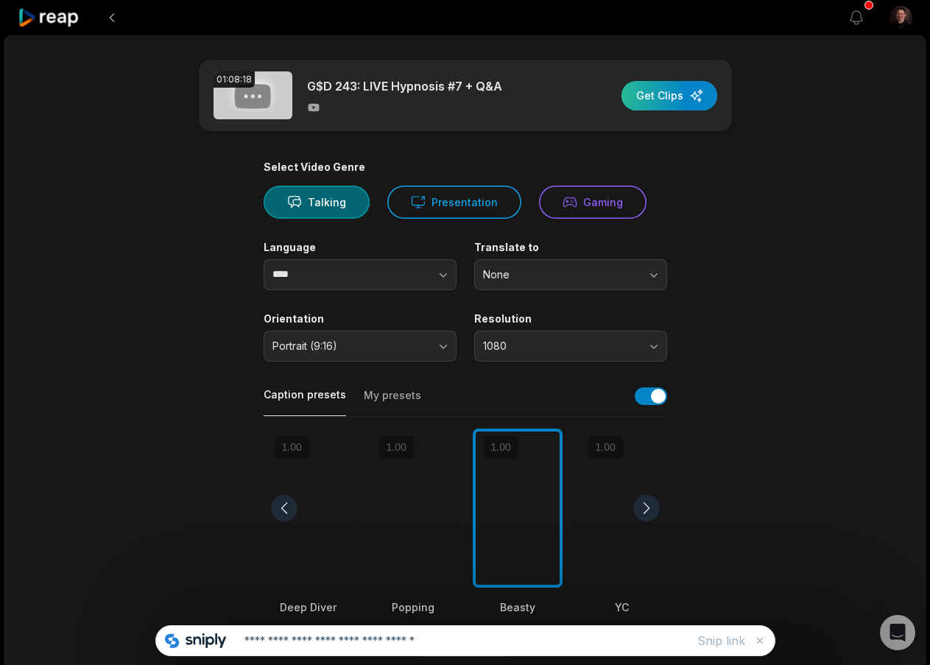
click at [661, 103] on div "button" at bounding box center [670, 95] width 96 height 29
